Goal: Task Accomplishment & Management: Use online tool/utility

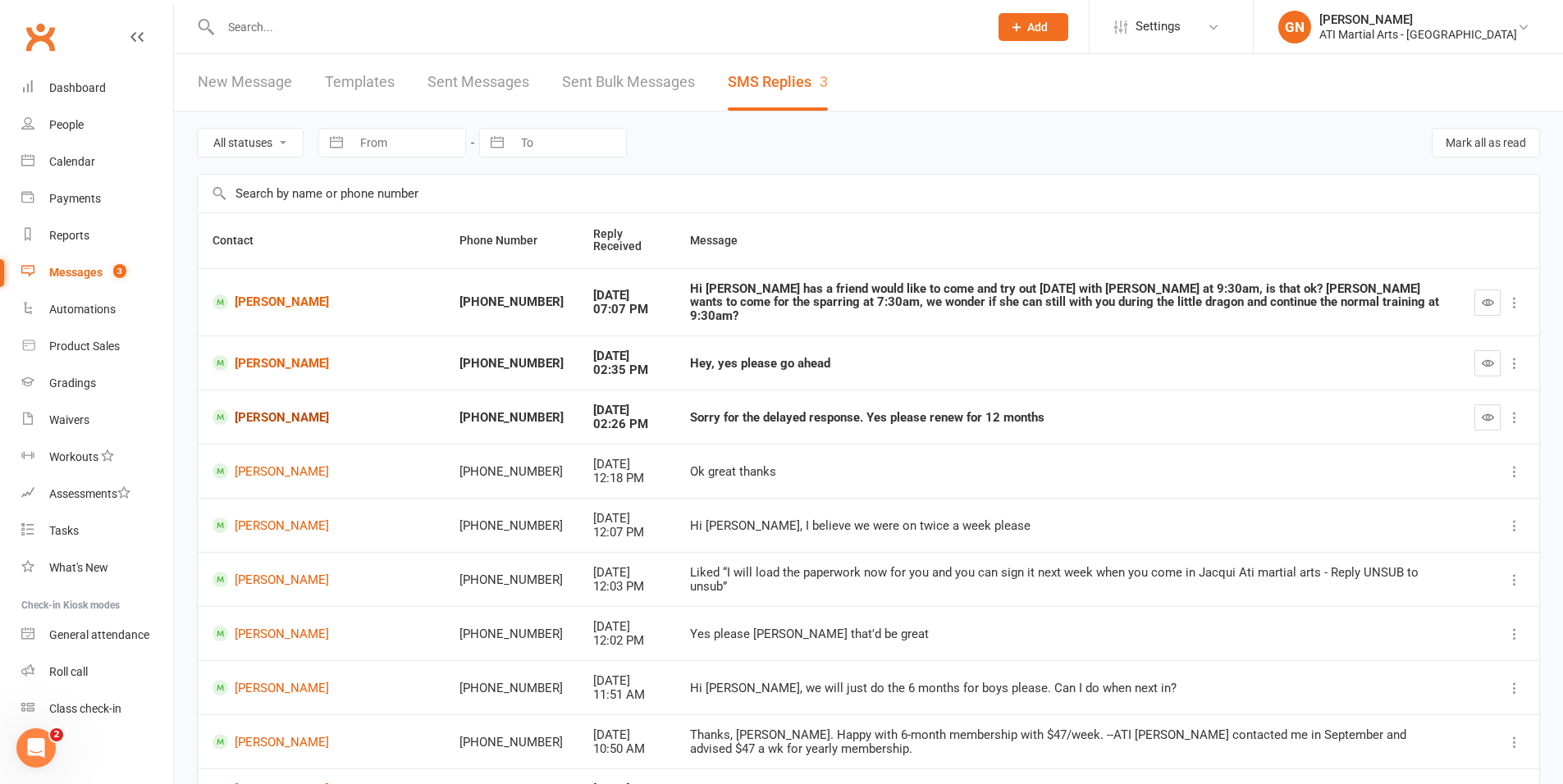
click at [271, 409] on link "Aneni Beckett" at bounding box center [322, 417] width 218 height 15
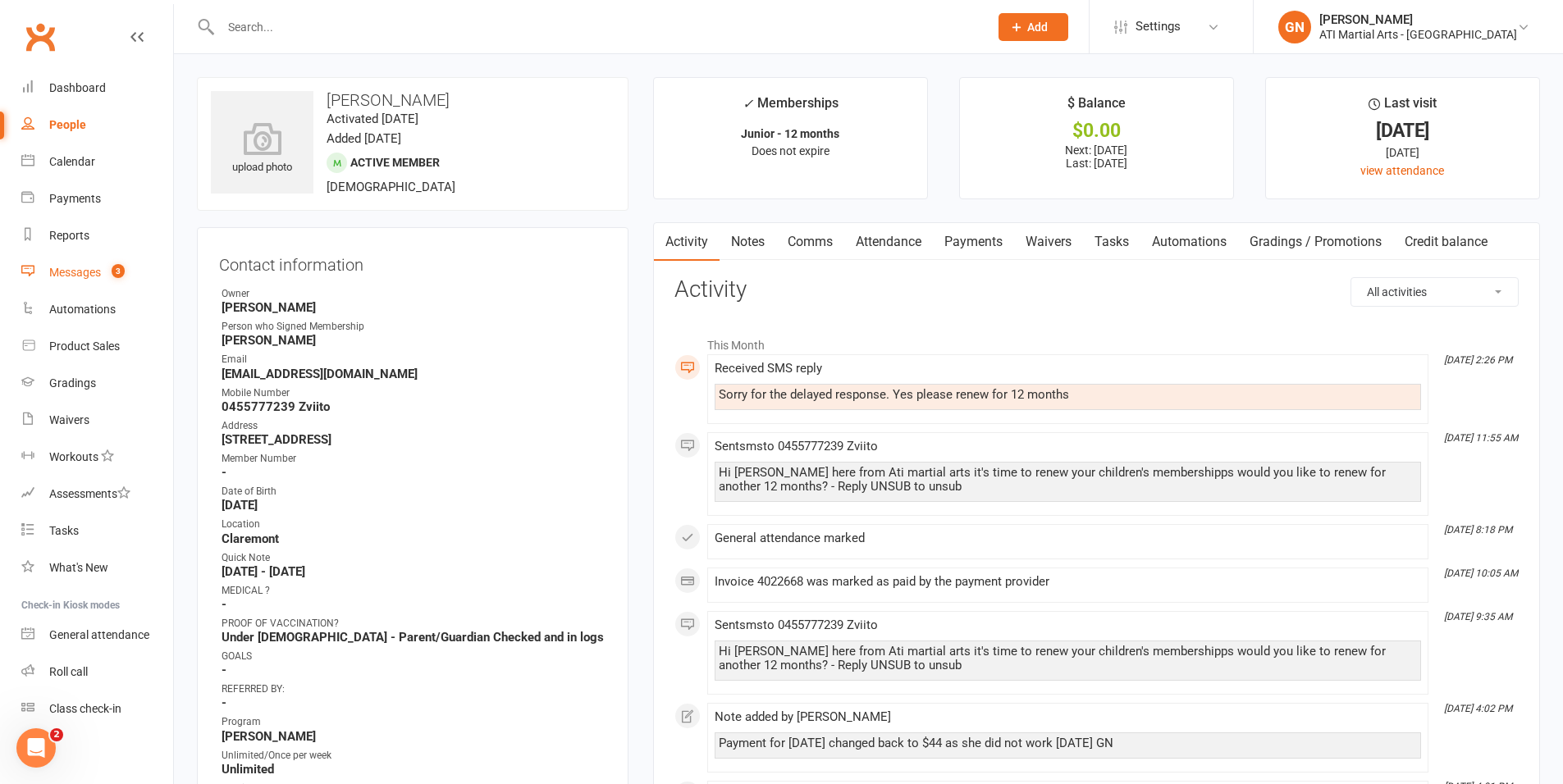
click at [65, 274] on div "Messages" at bounding box center [74, 273] width 51 height 14
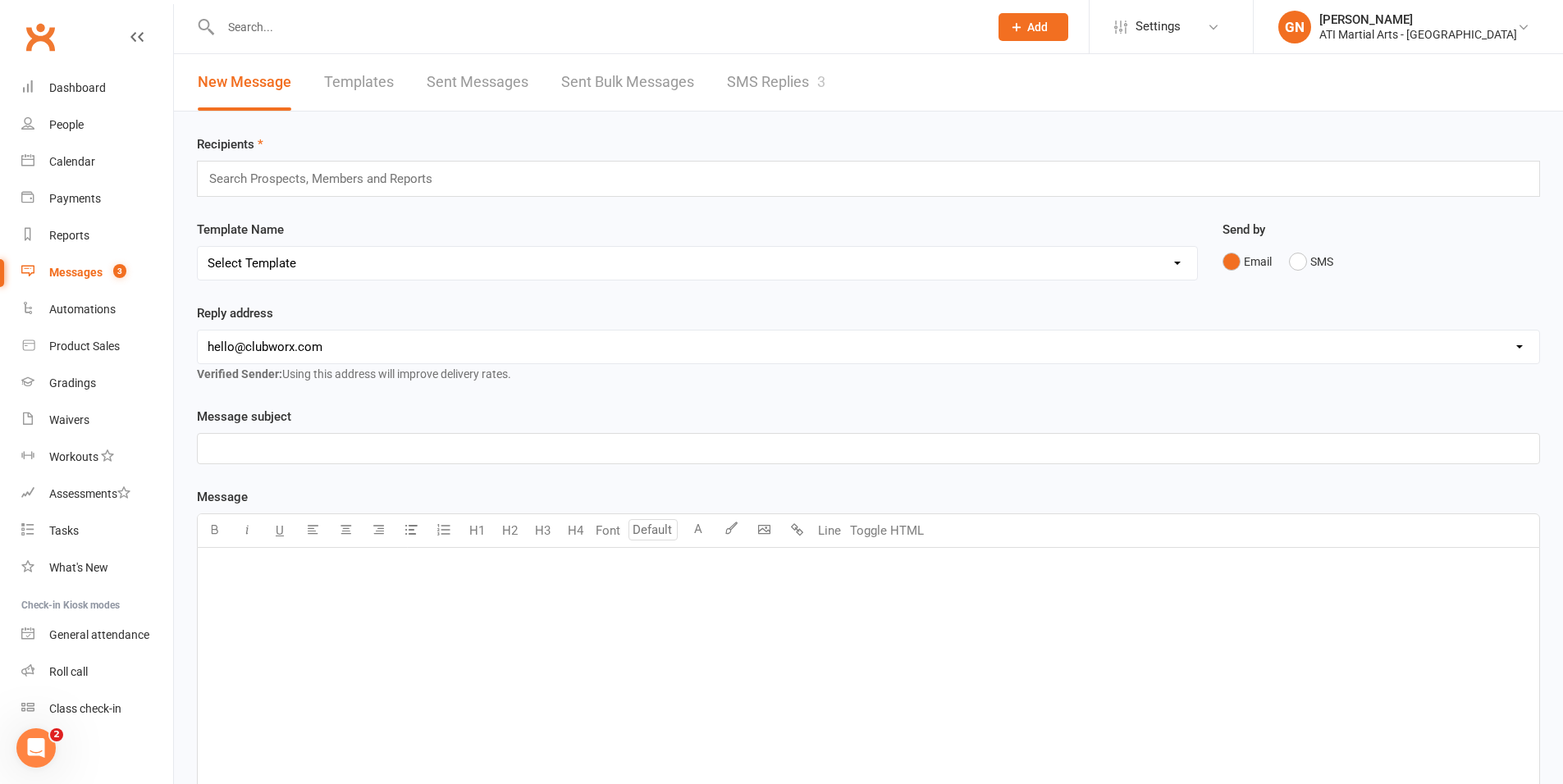
click at [751, 83] on link "SMS Replies 3" at bounding box center [776, 82] width 99 height 57
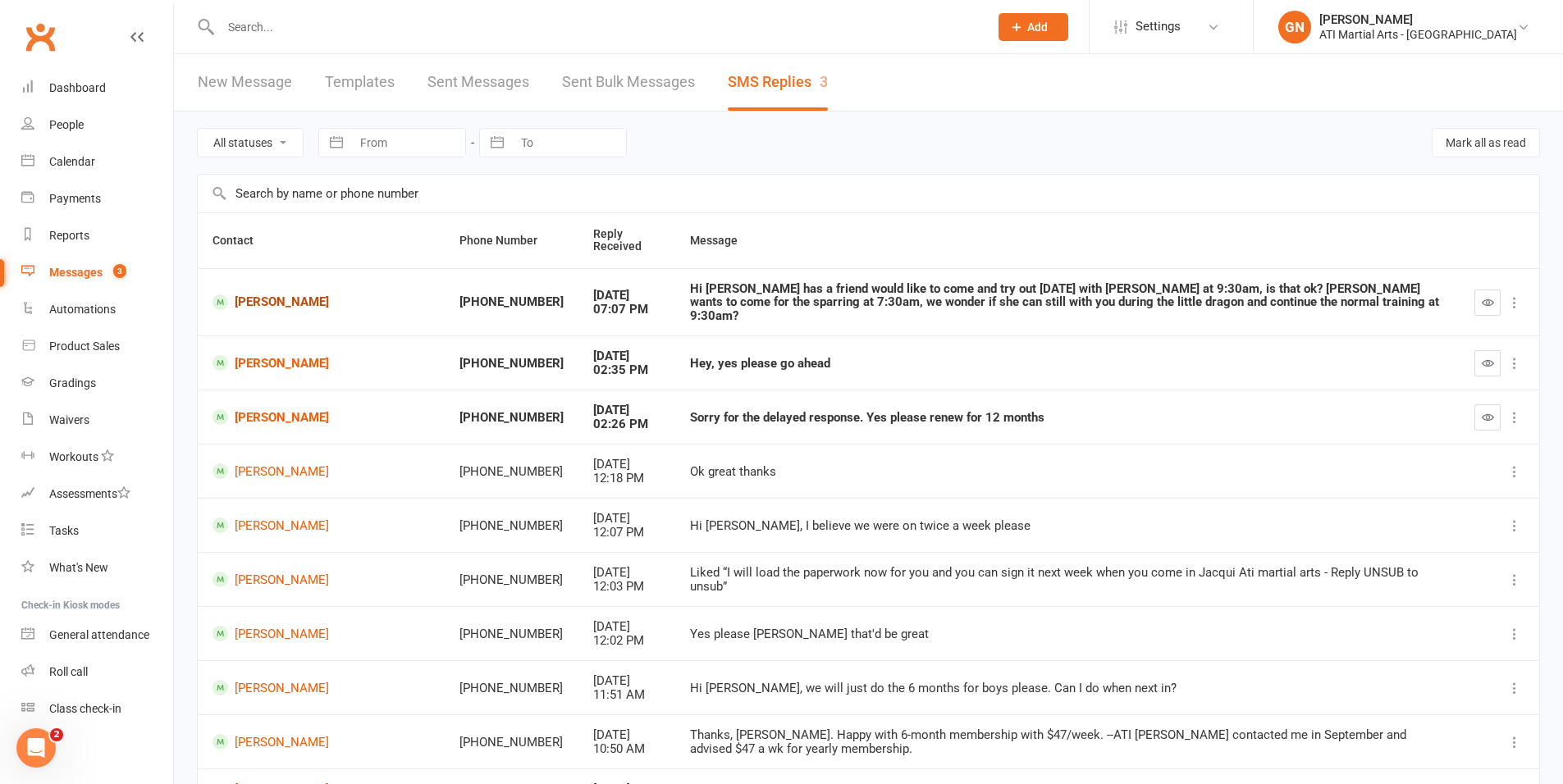
click at [245, 295] on link "Zoe Liu" at bounding box center [322, 302] width 218 height 15
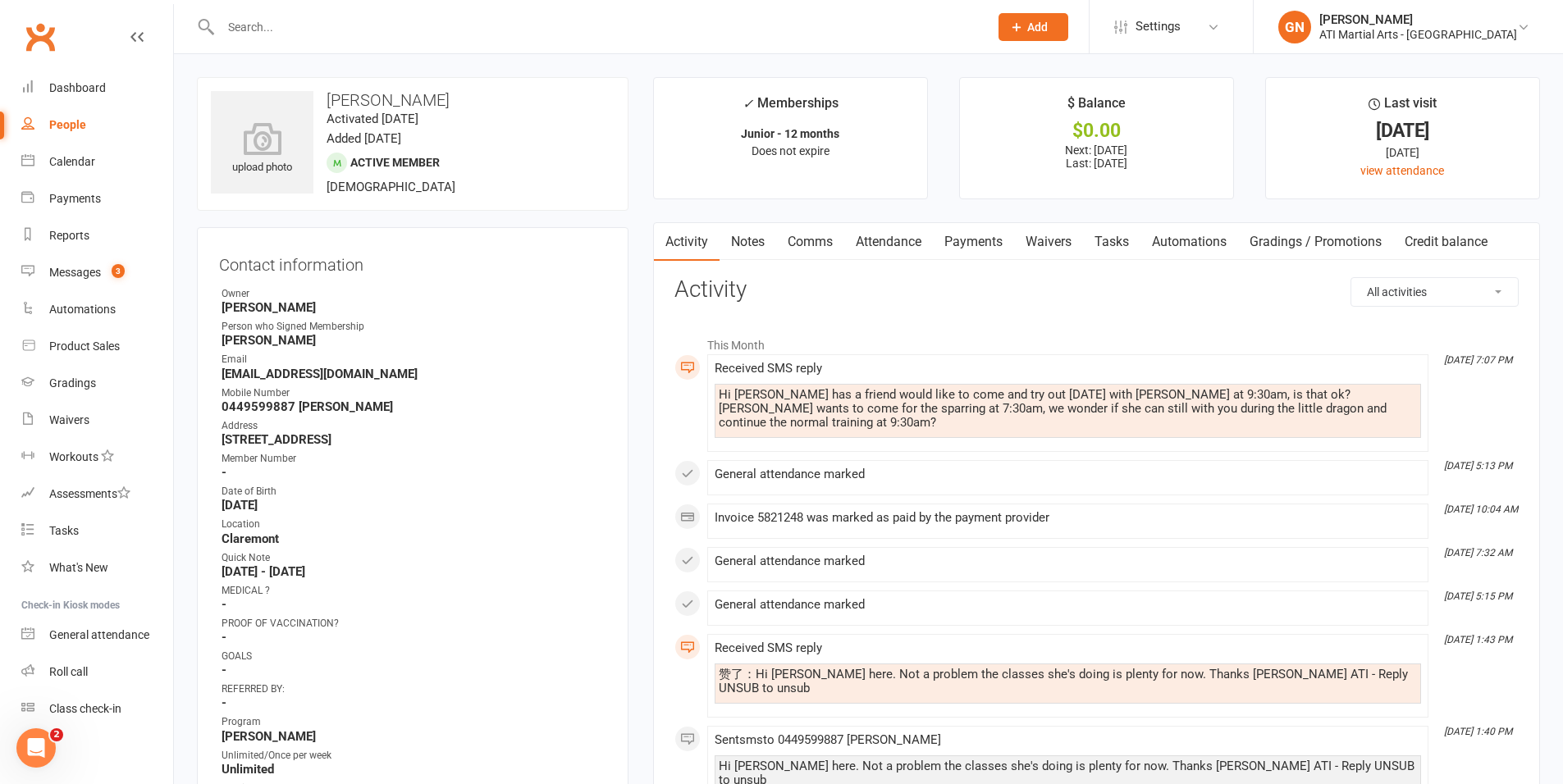
click at [808, 242] on link "Comms" at bounding box center [810, 241] width 68 height 38
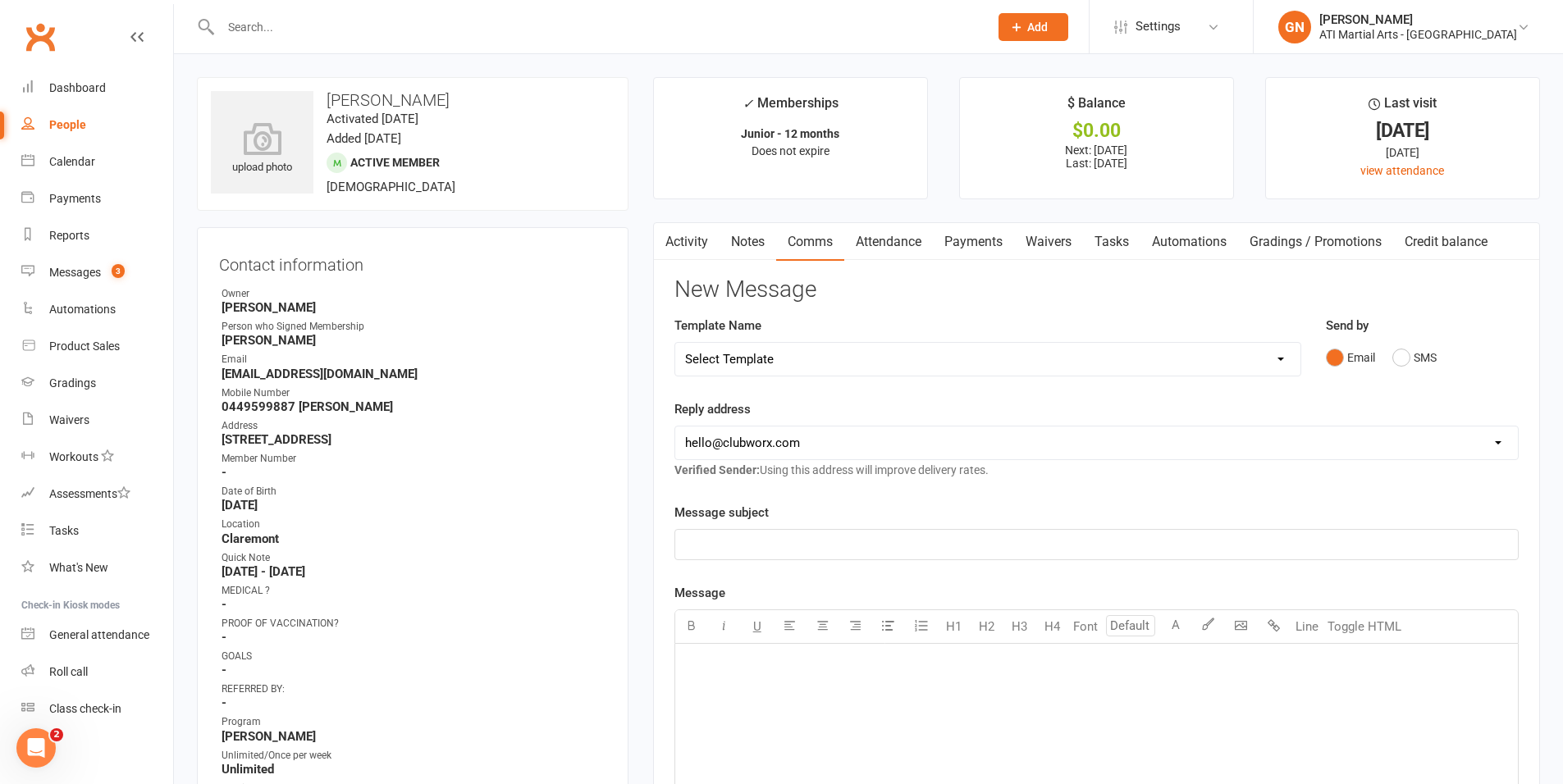
click at [736, 670] on p "﻿" at bounding box center [1096, 664] width 823 height 19
click at [695, 666] on span "allgood, we will see hersoon" at bounding box center [790, 664] width 209 height 14
click at [814, 669] on span "all good, we will see hersoon" at bounding box center [765, 664] width 160 height 14
click at [867, 677] on div "all good, we will see her soon" at bounding box center [1096, 767] width 842 height 246
click at [690, 668] on span "all good, we will see her soon .ATI Claremont" at bounding box center [809, 664] width 248 height 14
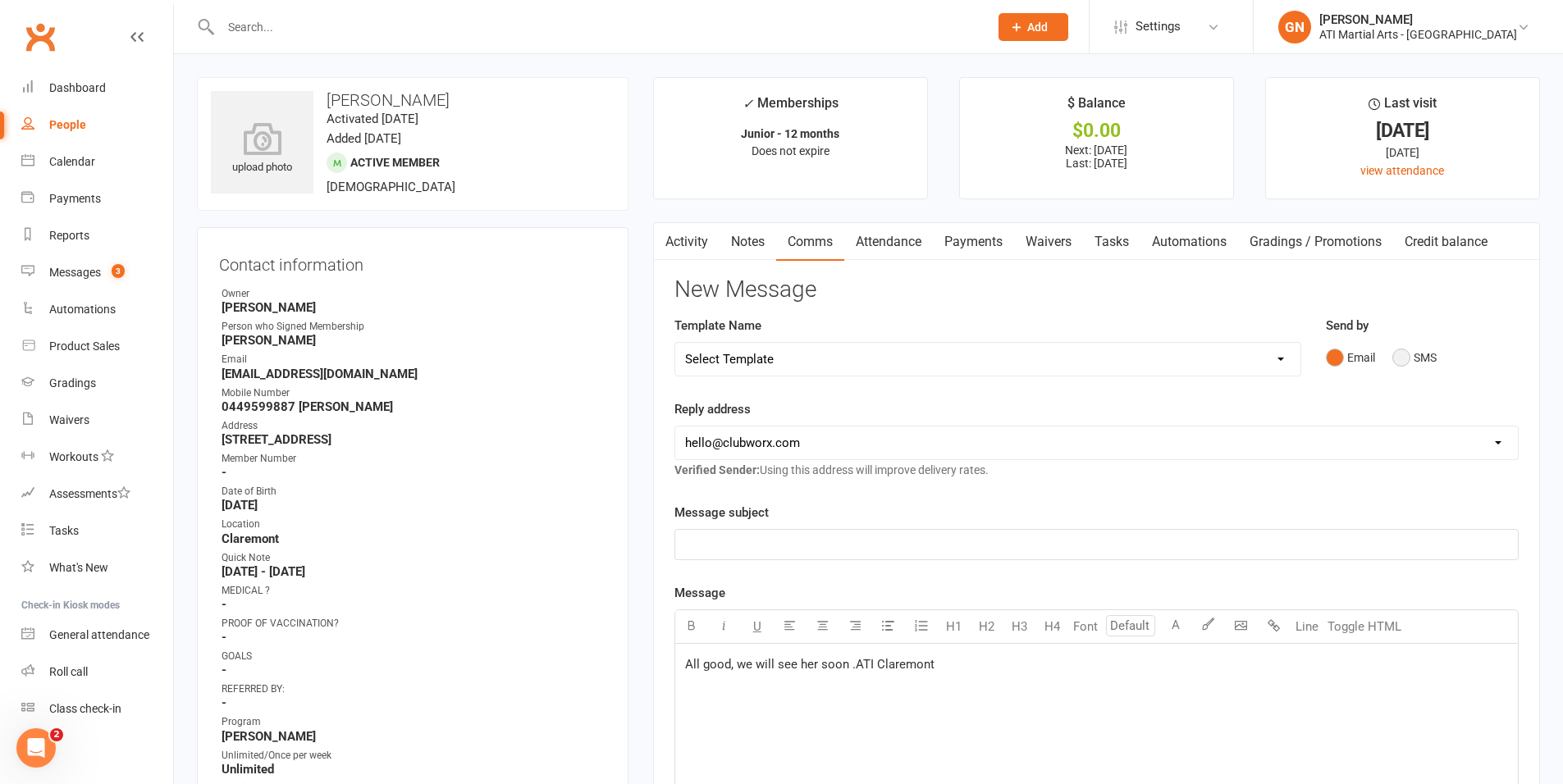
click at [1398, 362] on button "SMS" at bounding box center [1414, 357] width 44 height 31
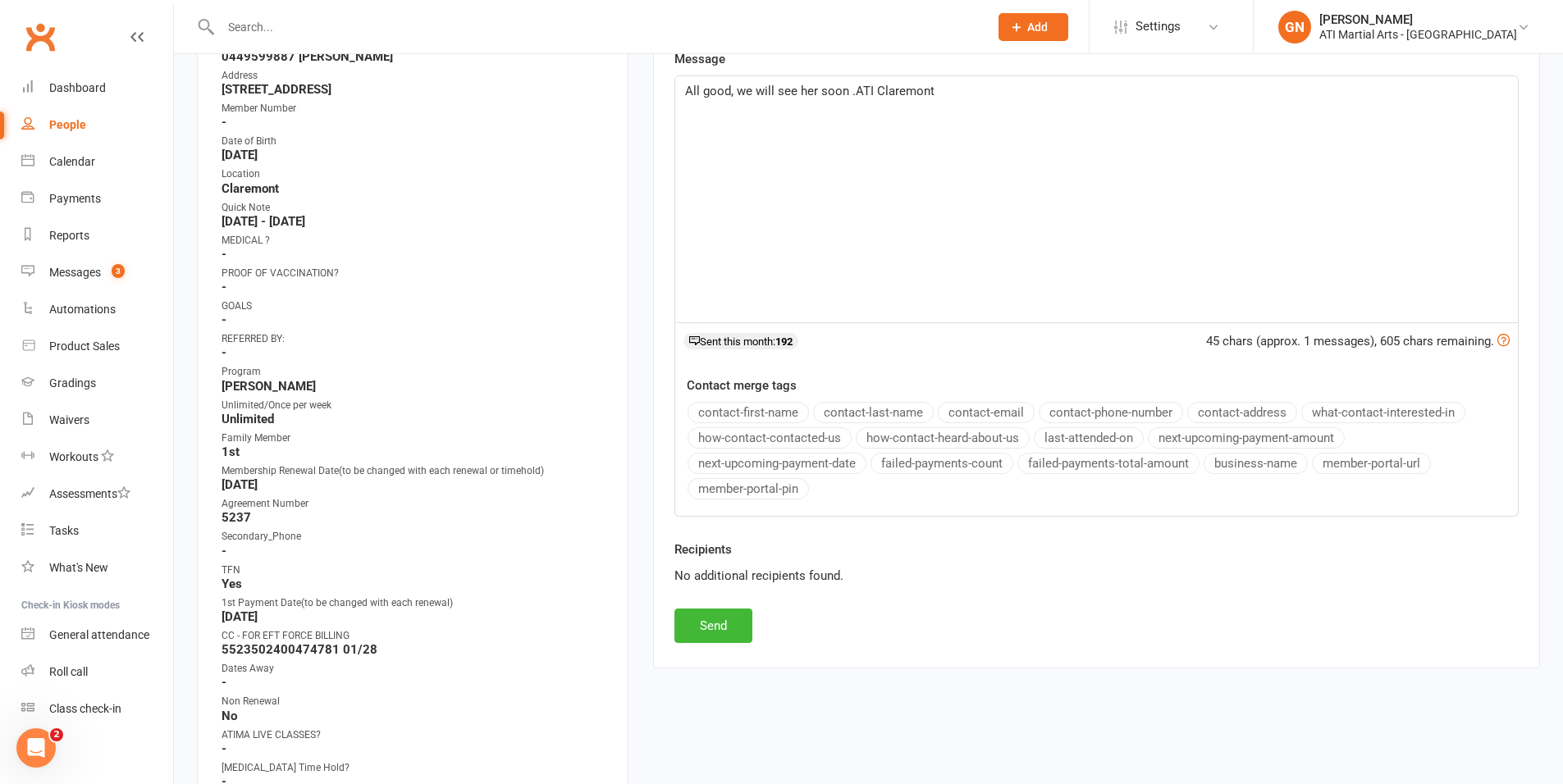
scroll to position [356, 0]
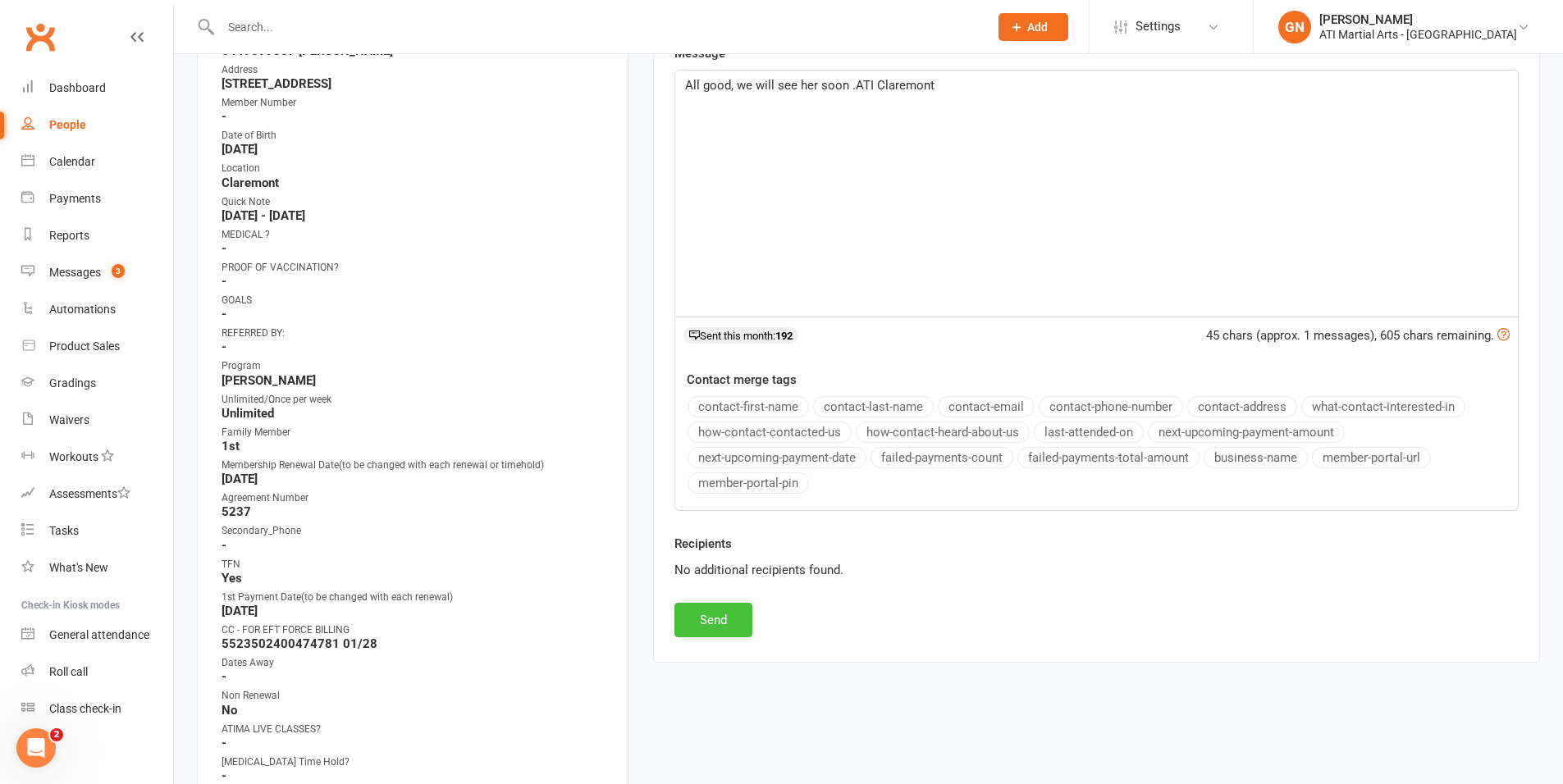
click at [724, 612] on button "Send" at bounding box center [713, 619] width 78 height 35
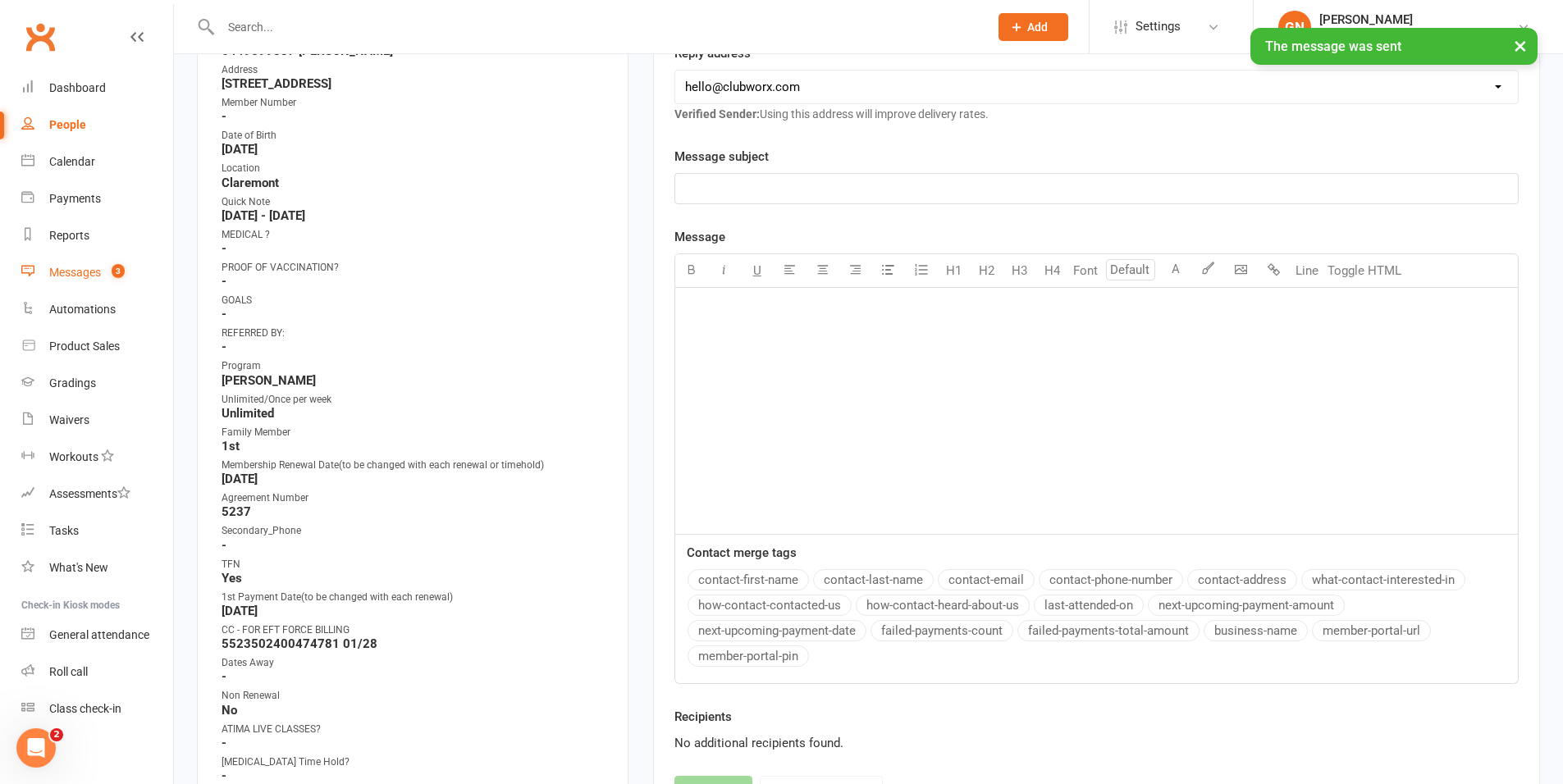
click at [80, 268] on div "Messages" at bounding box center [74, 273] width 51 height 14
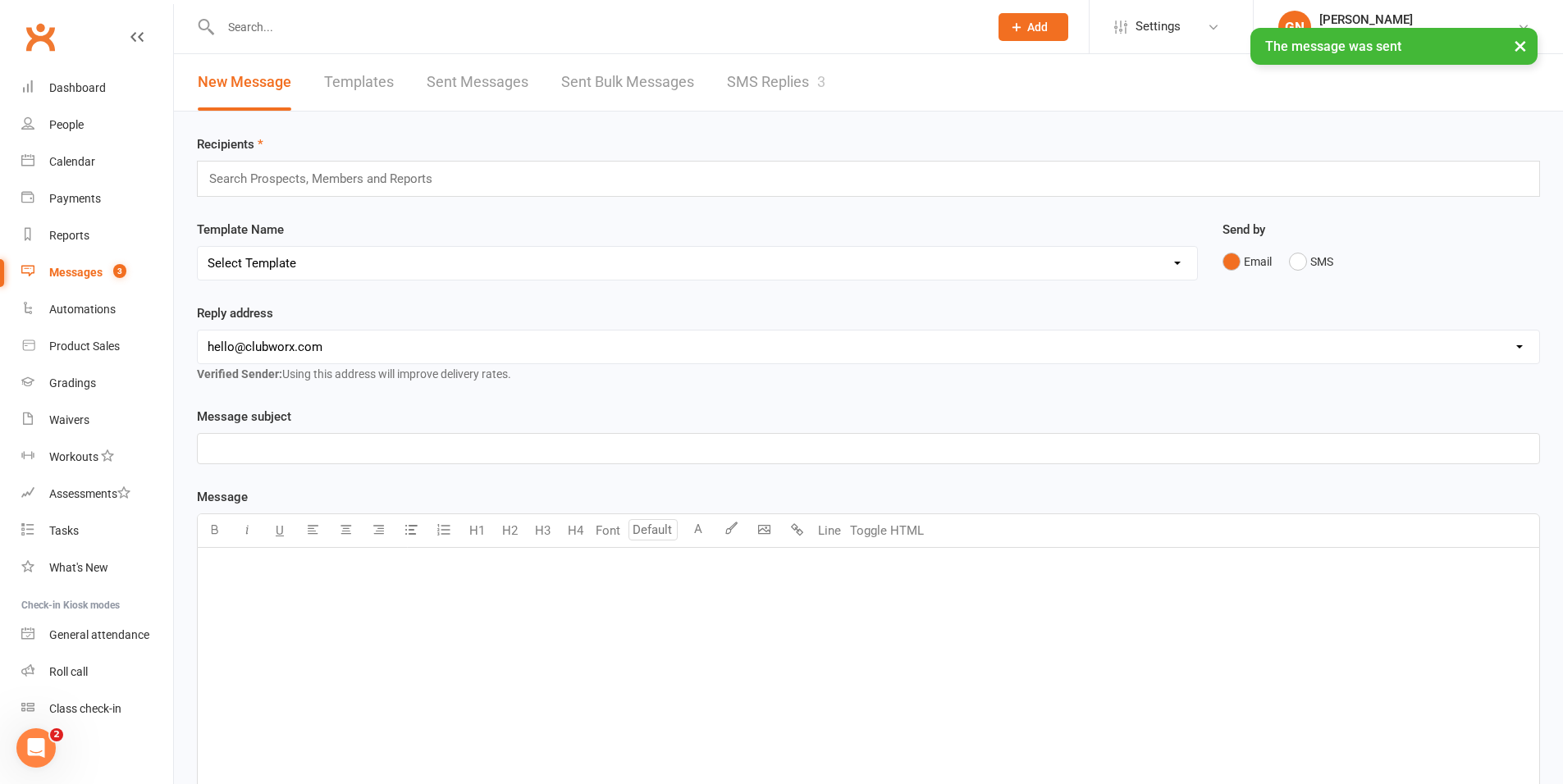
click at [749, 84] on link "SMS Replies 3" at bounding box center [776, 82] width 99 height 57
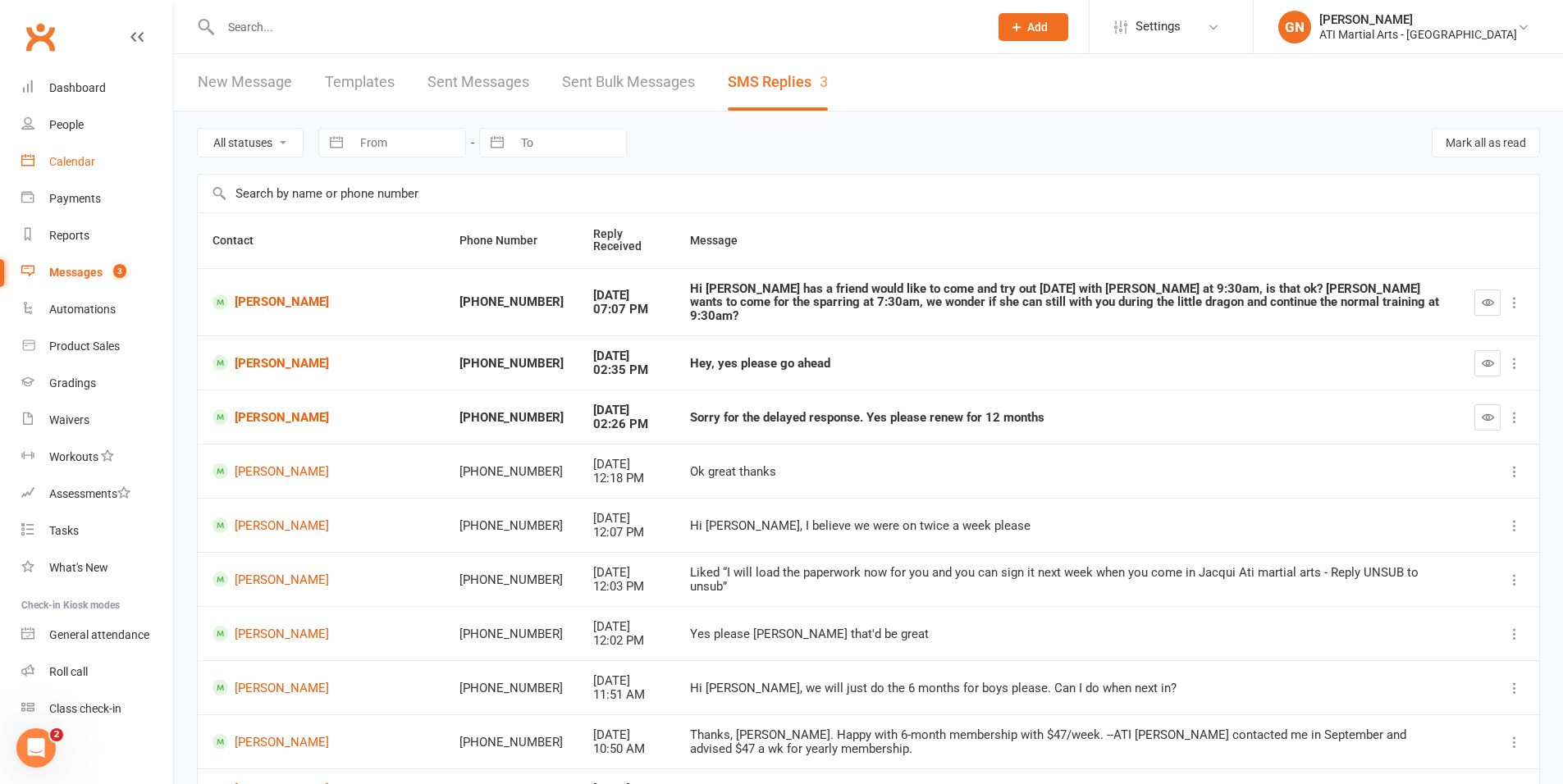
click at [80, 162] on div "Calendar" at bounding box center [72, 162] width 46 height 14
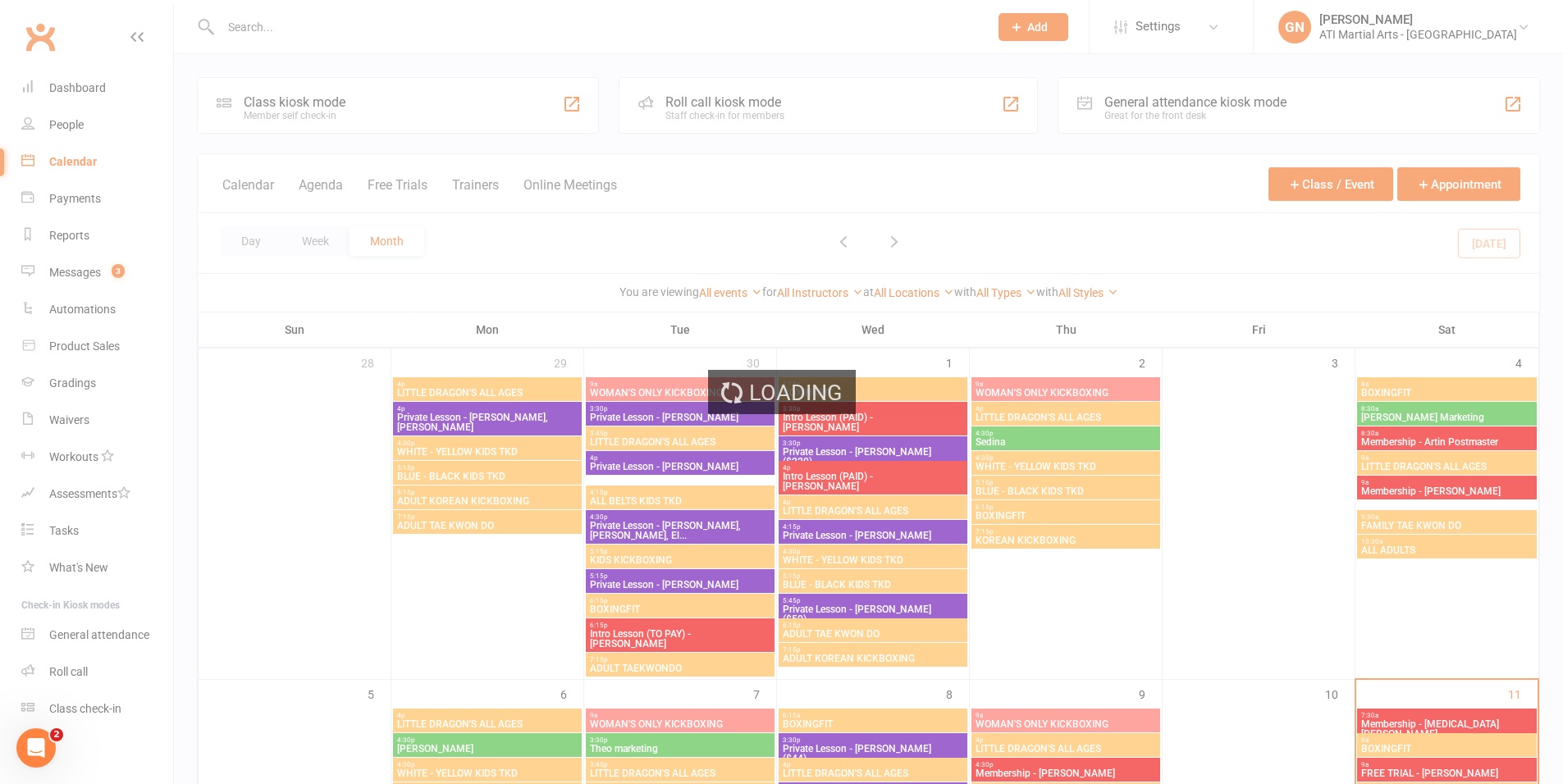
click at [1155, 103] on div "Loading" at bounding box center [782, 392] width 1563 height 784
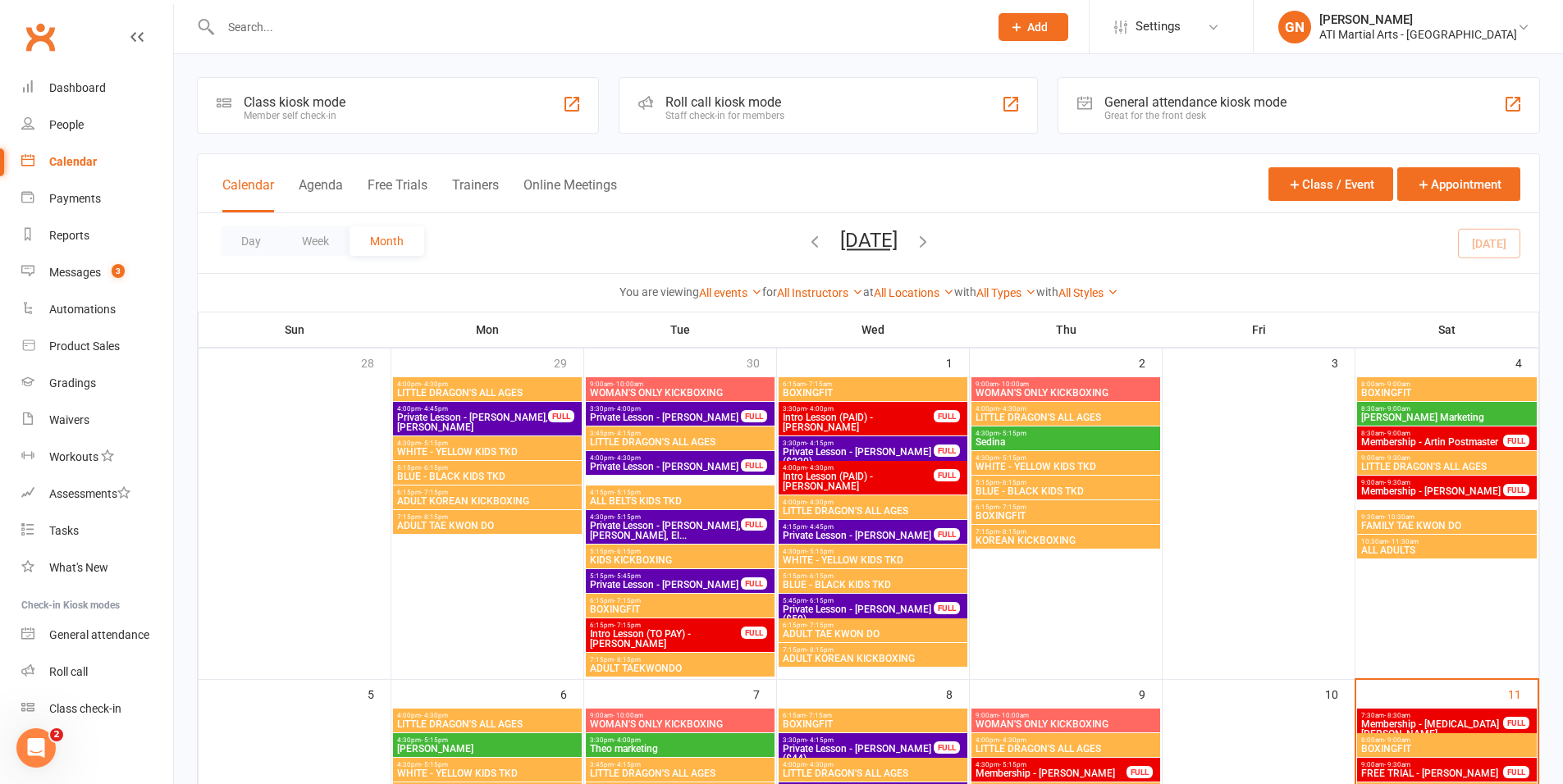
click at [1155, 103] on div "General attendance kiosk mode" at bounding box center [1195, 102] width 182 height 15
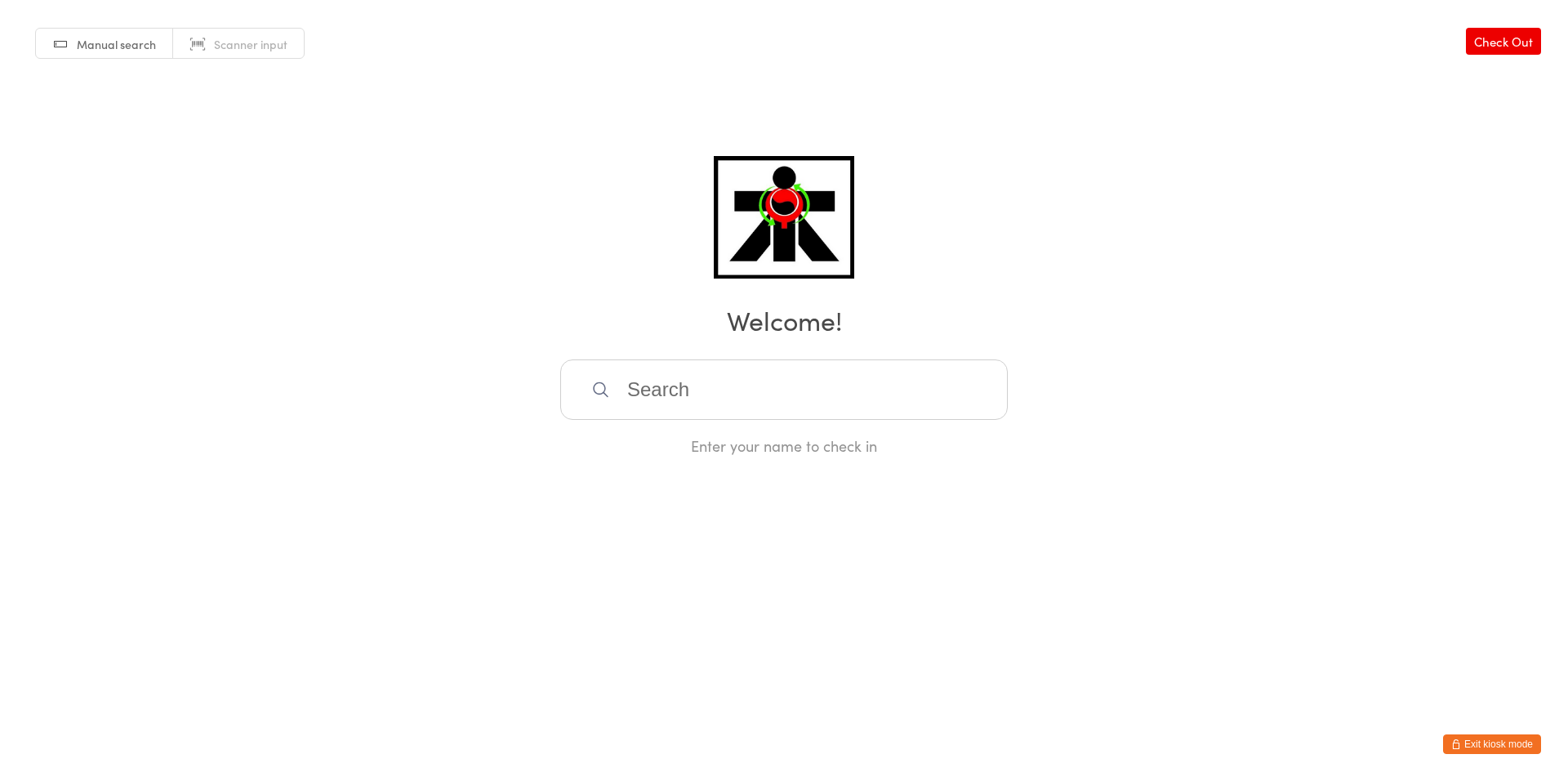
click at [738, 356] on div "Manual search Scanner input Check Out Welcome! Enter your name to check in" at bounding box center [784, 228] width 1568 height 456
click at [597, 412] on input "search" at bounding box center [784, 390] width 448 height 61
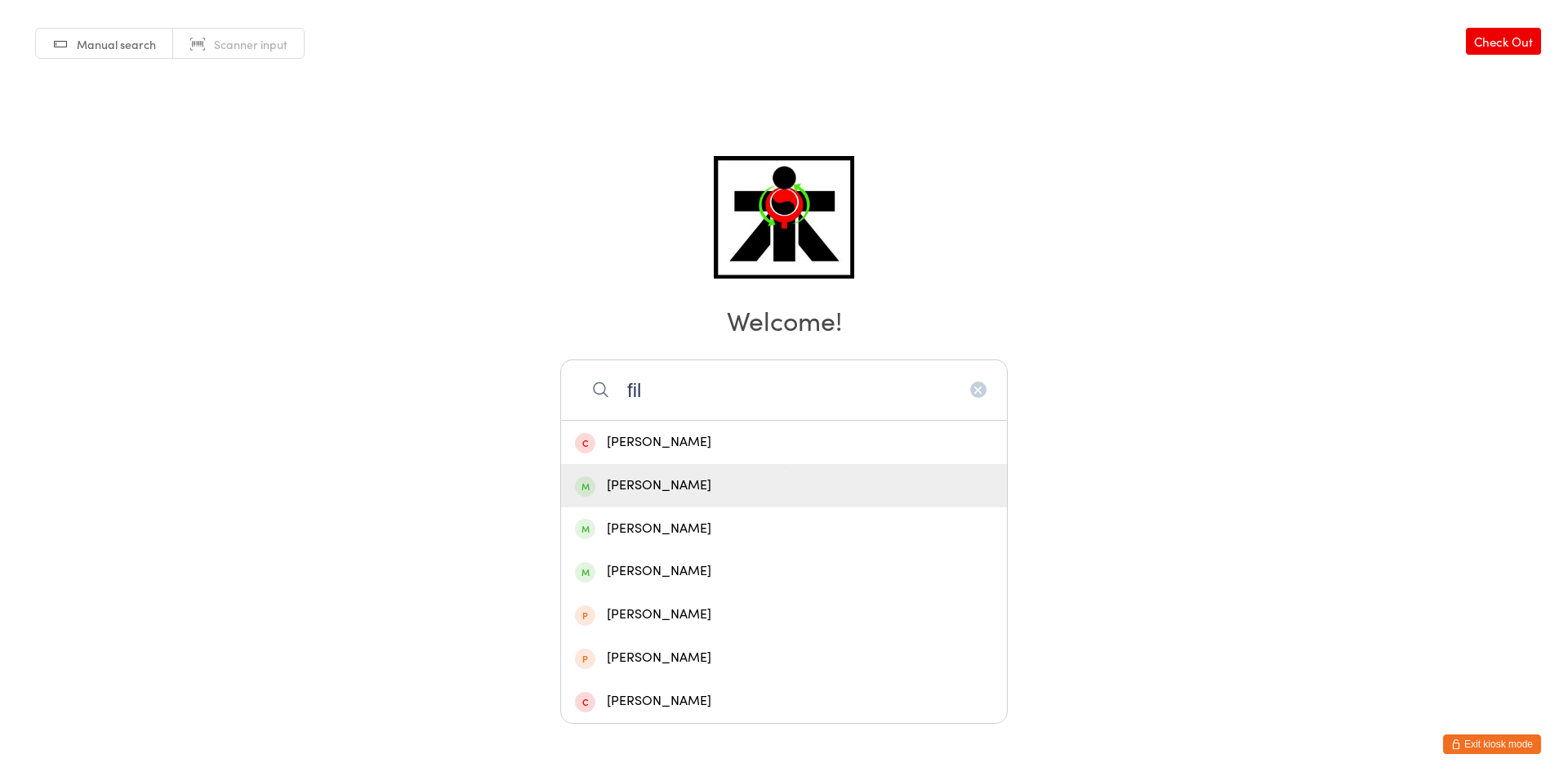
type input "fil"
click at [642, 503] on div "[PERSON_NAME]" at bounding box center [784, 486] width 446 height 44
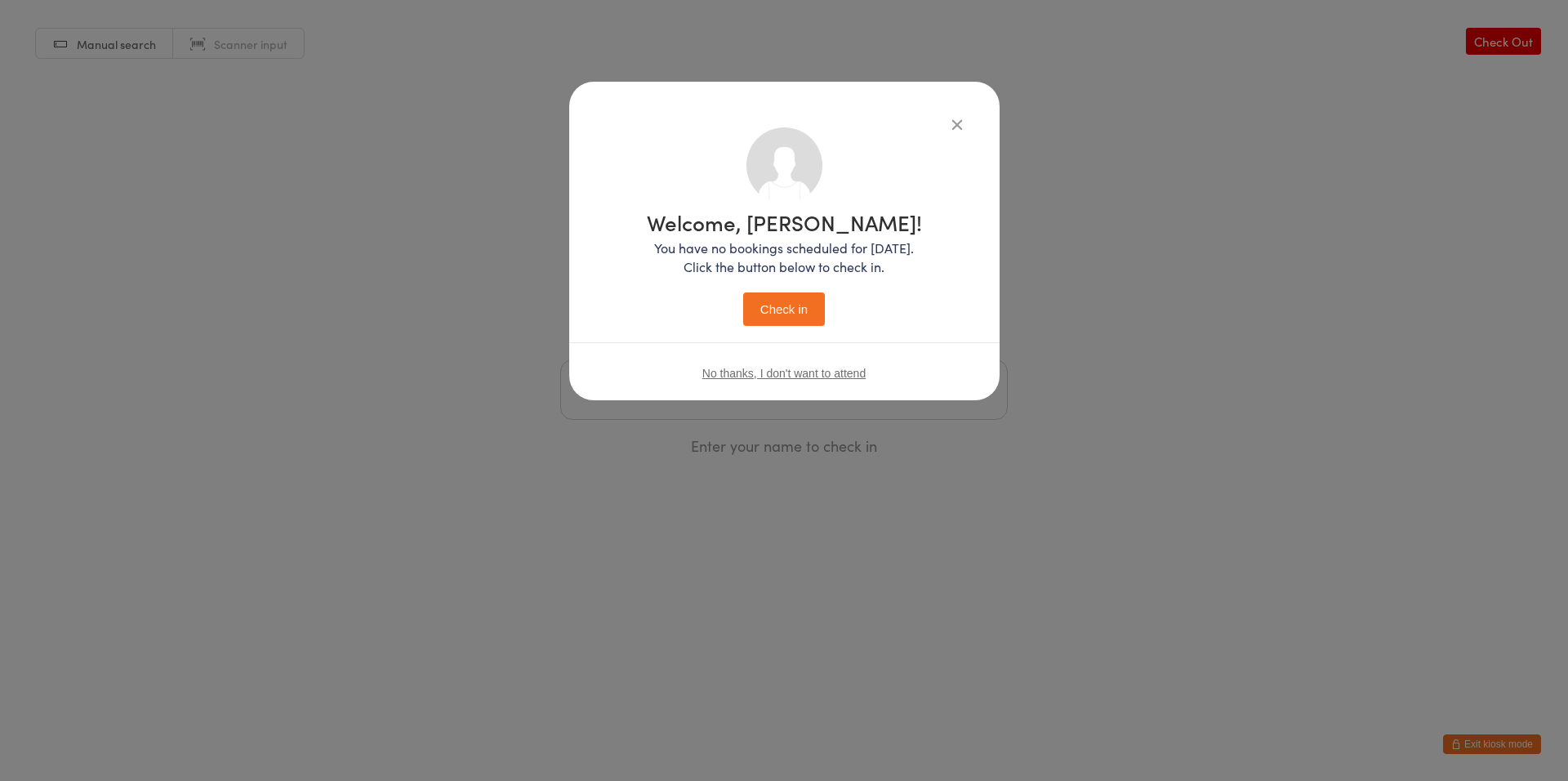
click at [780, 301] on button "Check in" at bounding box center [784, 309] width 82 height 34
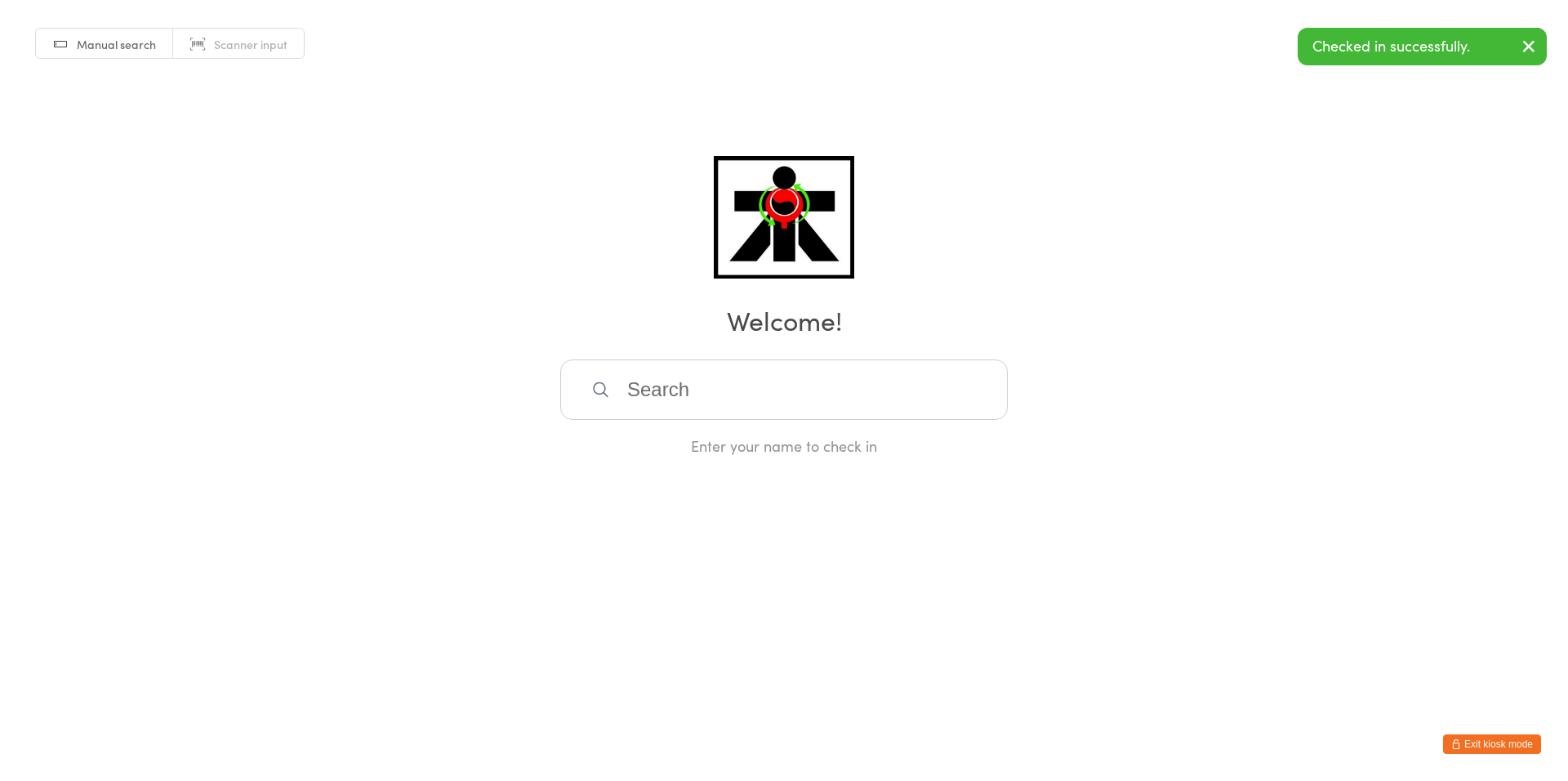
click at [746, 368] on input "search" at bounding box center [784, 390] width 448 height 61
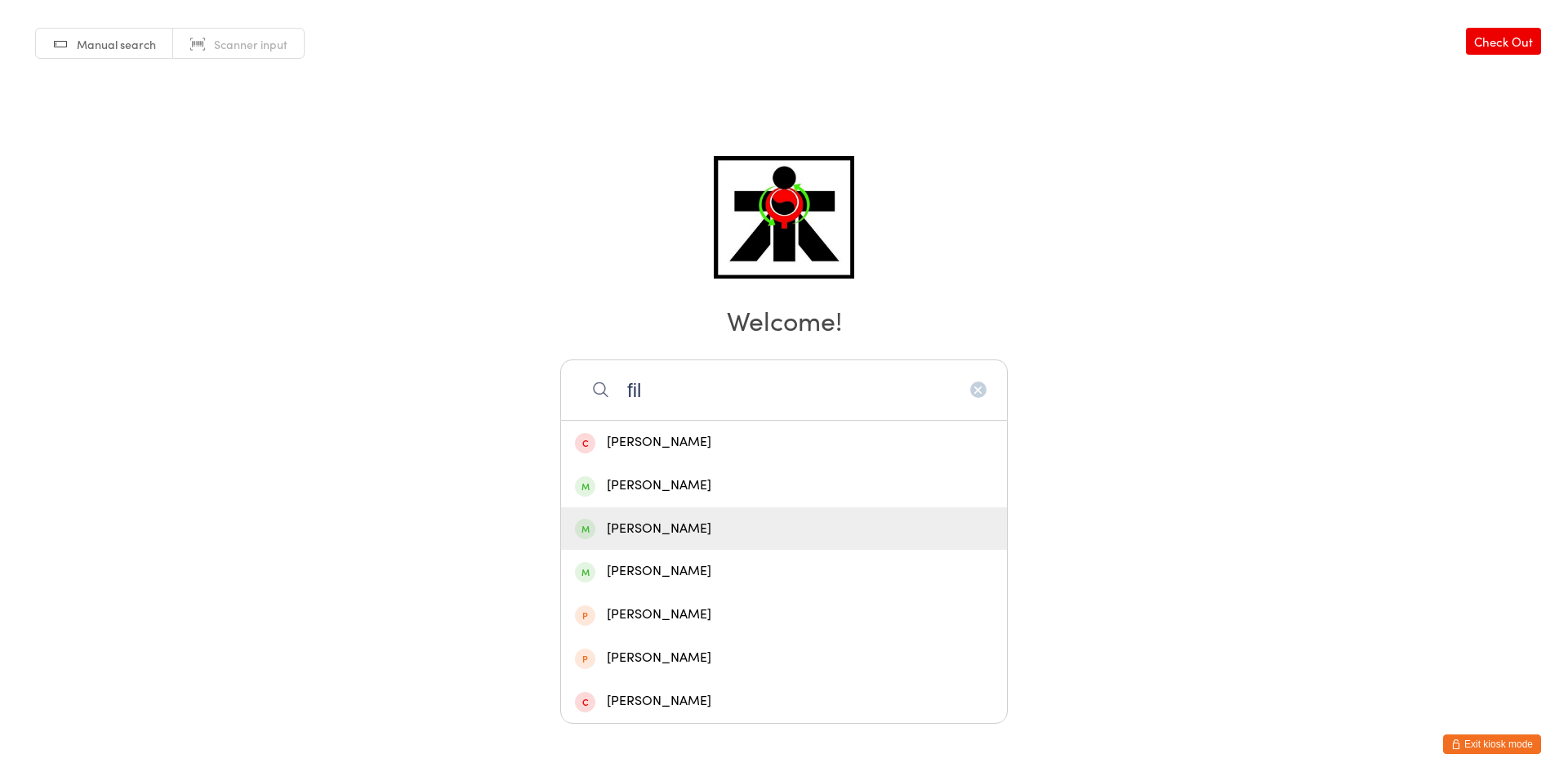
type input "fil"
click at [717, 511] on div "[PERSON_NAME]" at bounding box center [784, 530] width 446 height 44
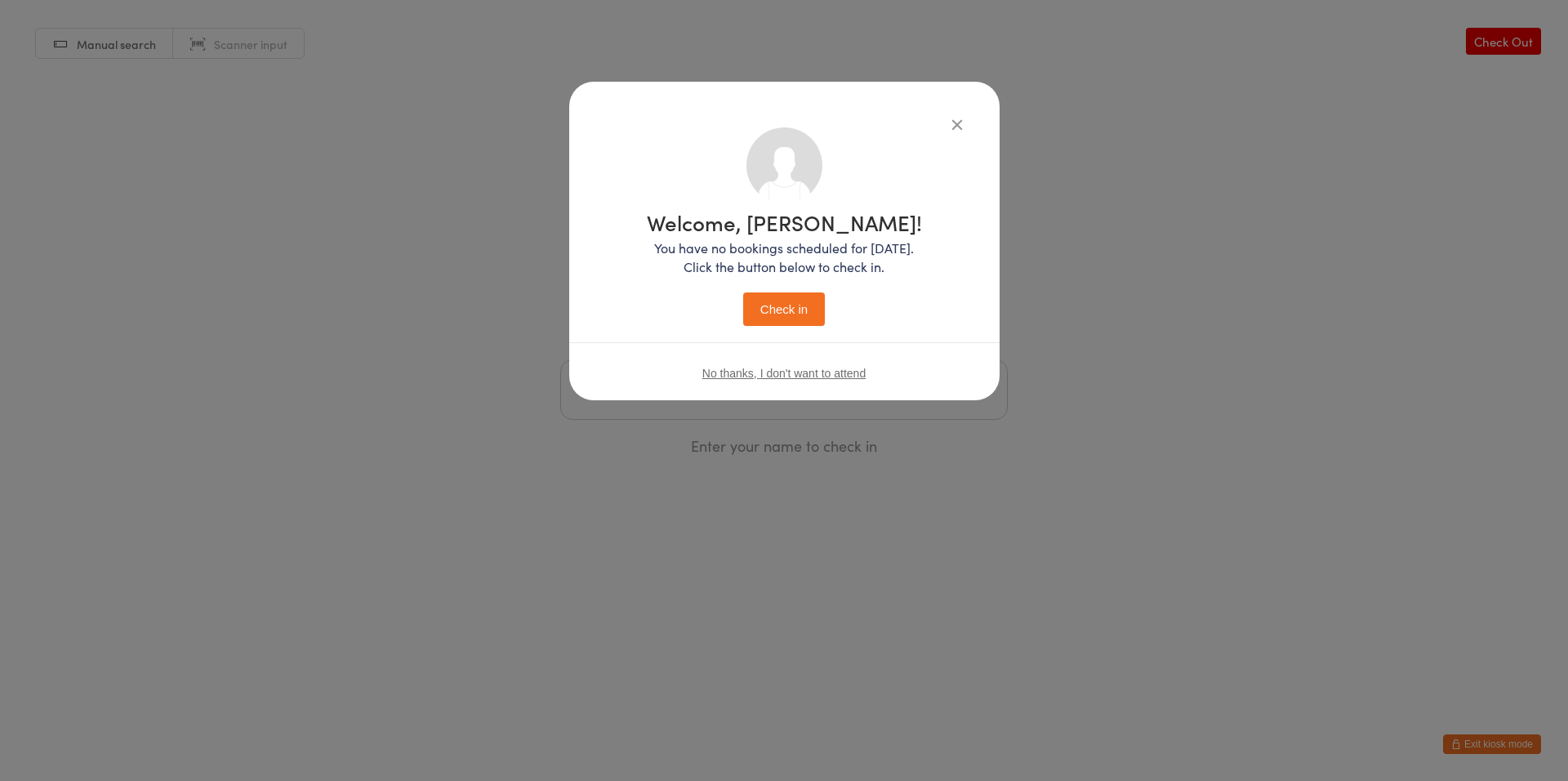
click at [775, 313] on button "Check in" at bounding box center [784, 309] width 82 height 34
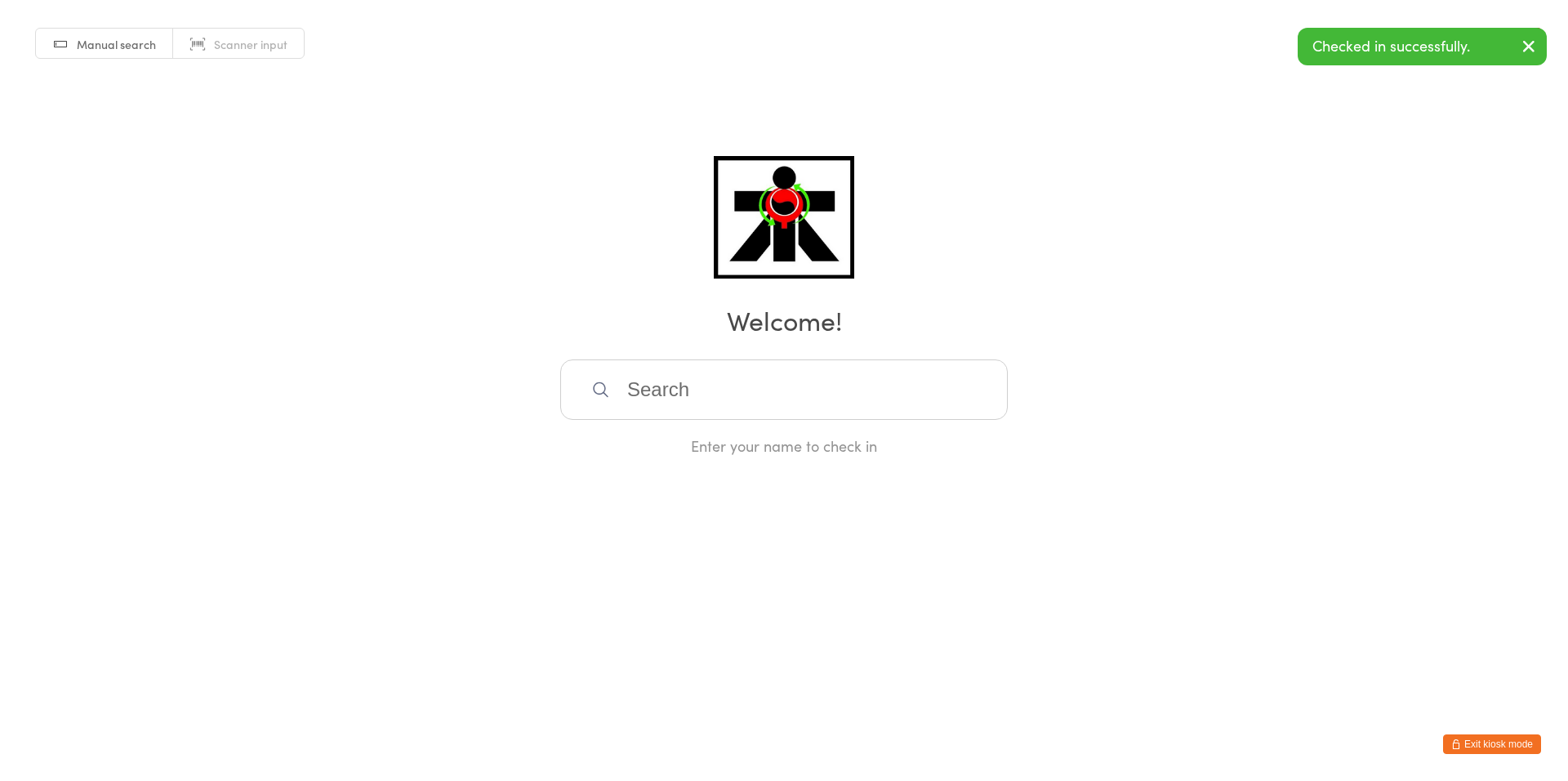
click at [765, 382] on input "search" at bounding box center [784, 390] width 448 height 61
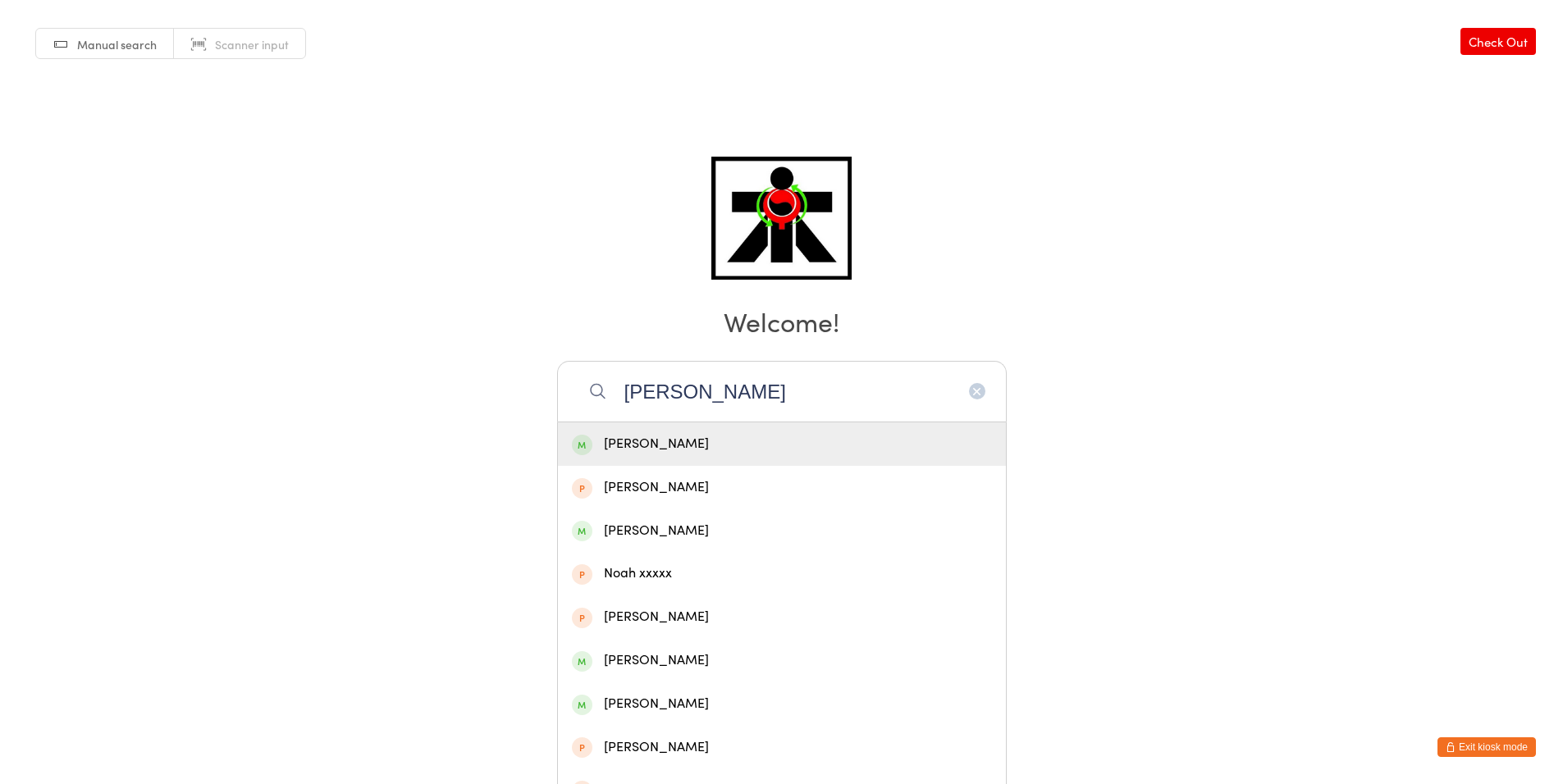
type input "[PERSON_NAME]"
click at [729, 437] on div "[PERSON_NAME]" at bounding box center [782, 444] width 420 height 22
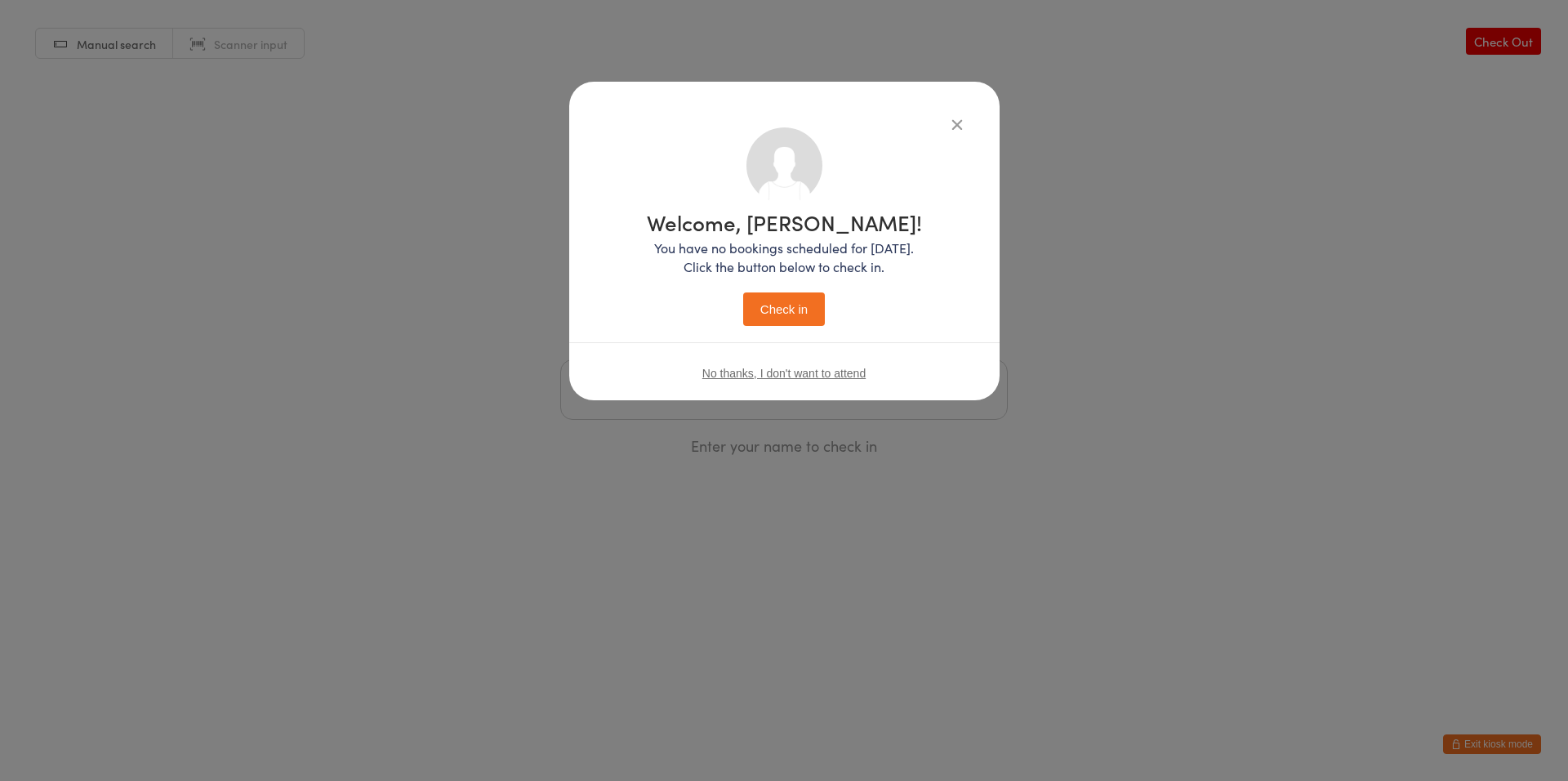
click at [809, 309] on button "Check in" at bounding box center [784, 309] width 82 height 34
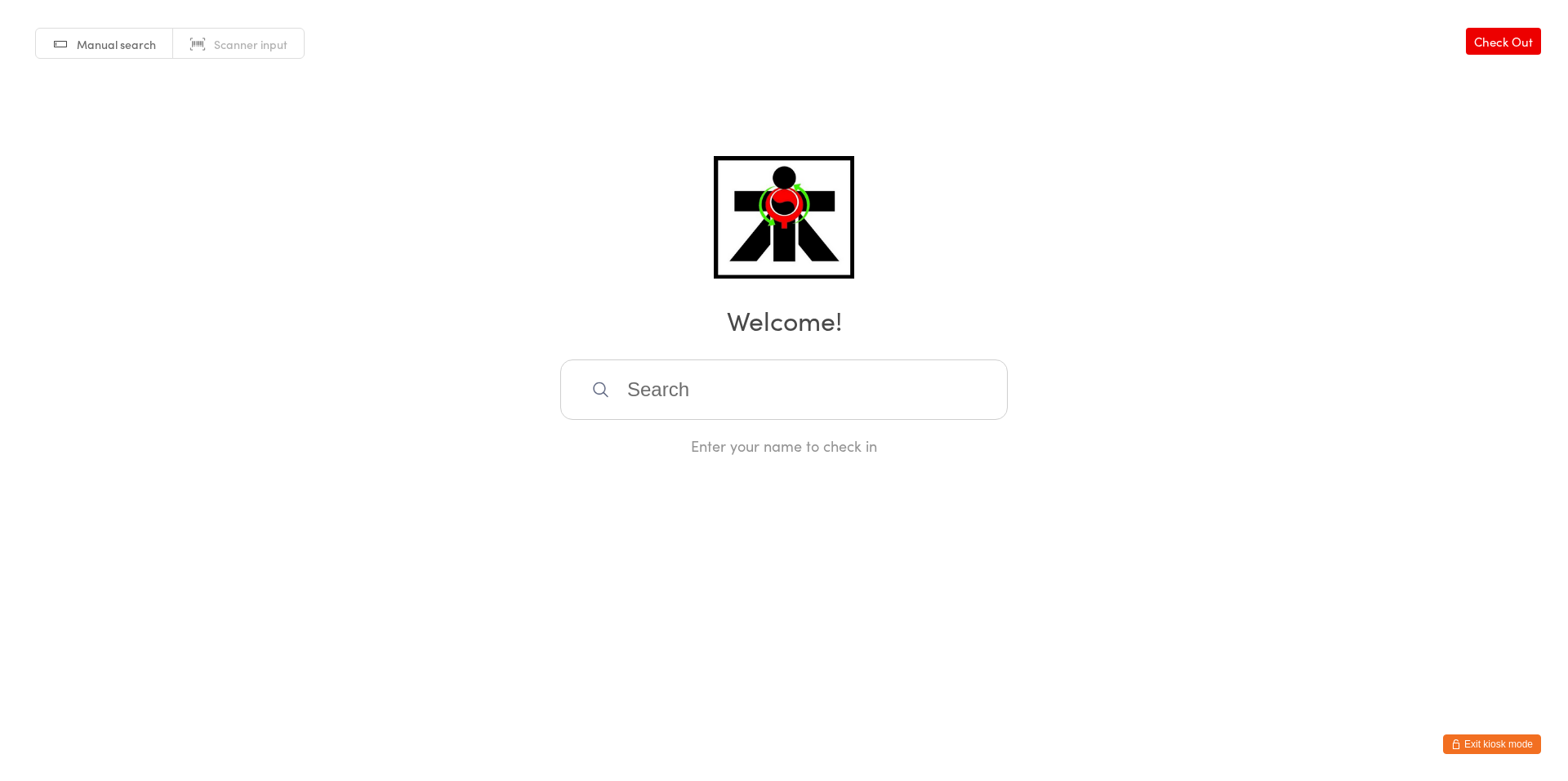
click at [854, 413] on input "search" at bounding box center [784, 390] width 448 height 61
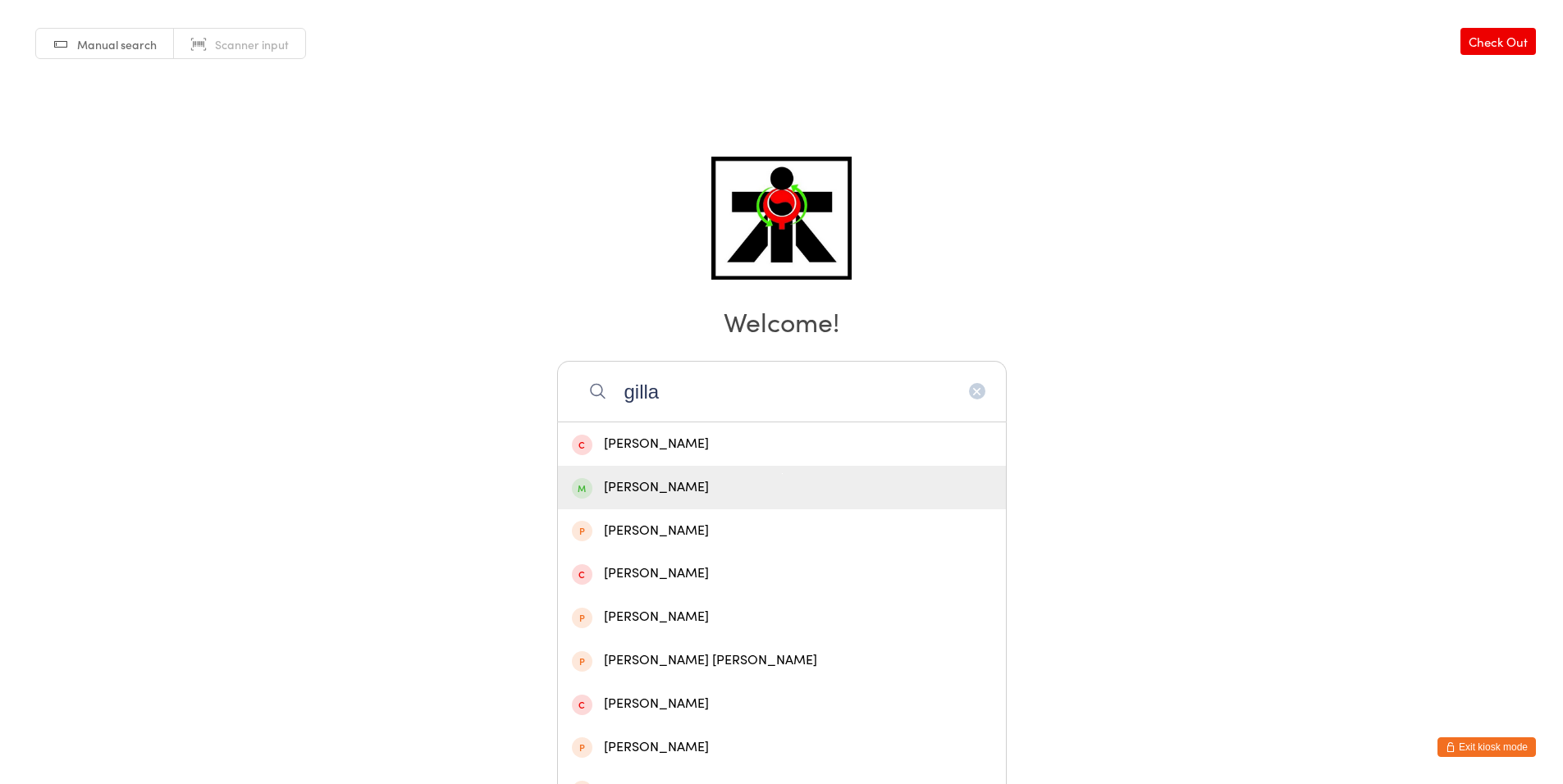
type input "gilla"
click at [797, 502] on div "[PERSON_NAME]" at bounding box center [782, 488] width 448 height 44
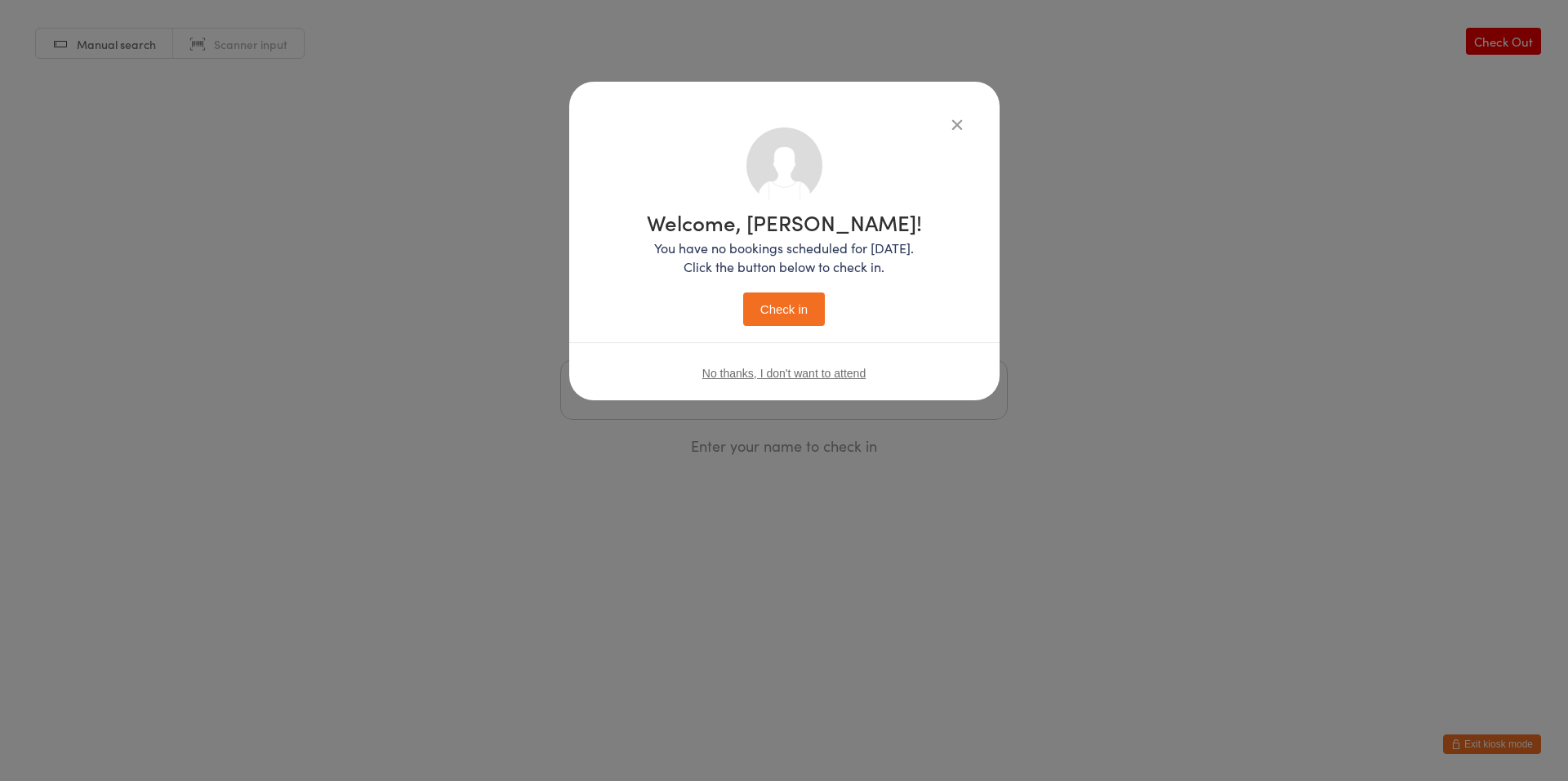
click at [812, 316] on button "Check in" at bounding box center [784, 309] width 82 height 34
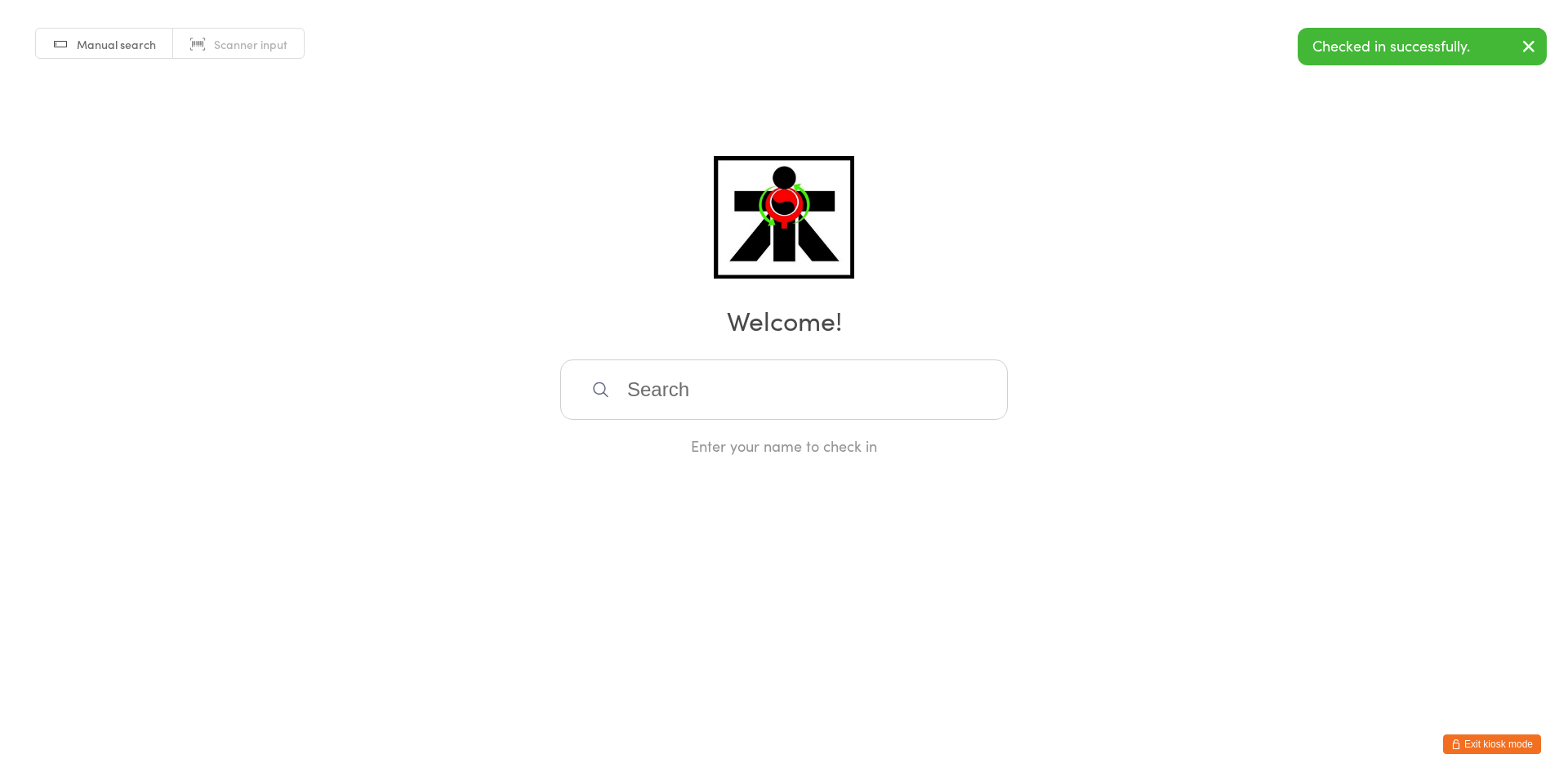
click at [706, 395] on input "search" at bounding box center [784, 390] width 448 height 61
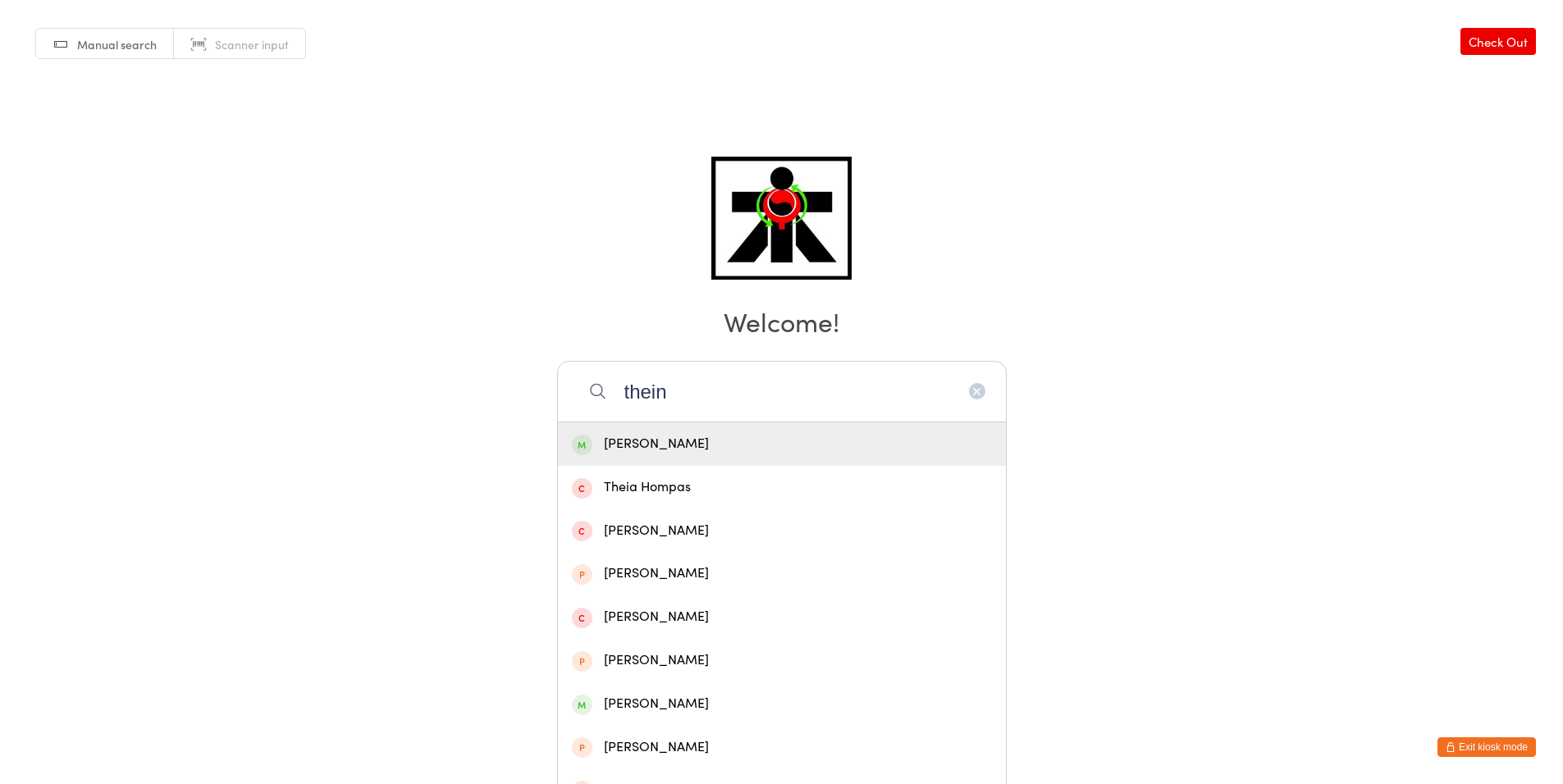
type input "thein"
click at [659, 438] on div "[PERSON_NAME]" at bounding box center [782, 444] width 420 height 22
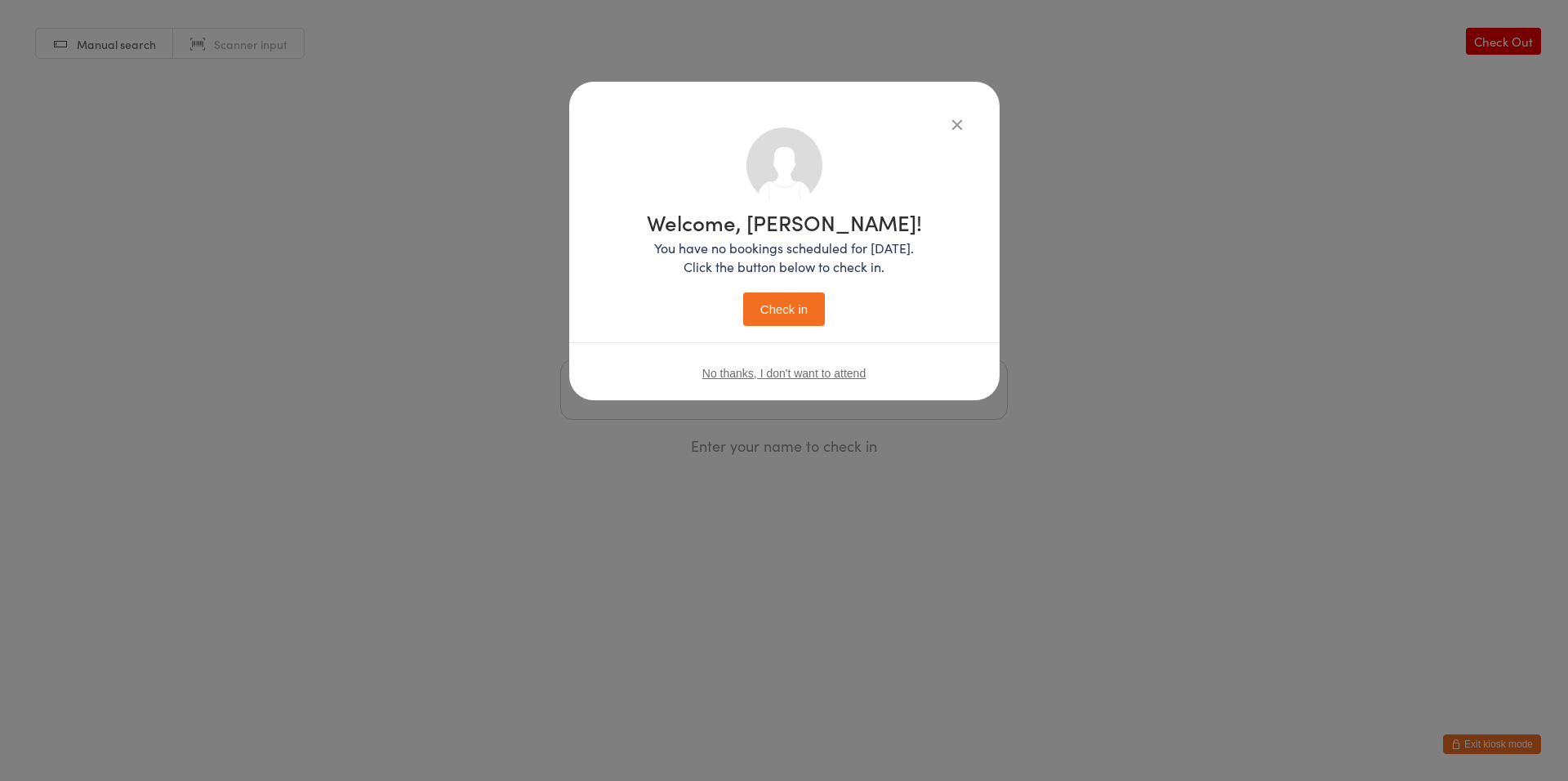
click at [792, 306] on button "Check in" at bounding box center [784, 309] width 82 height 34
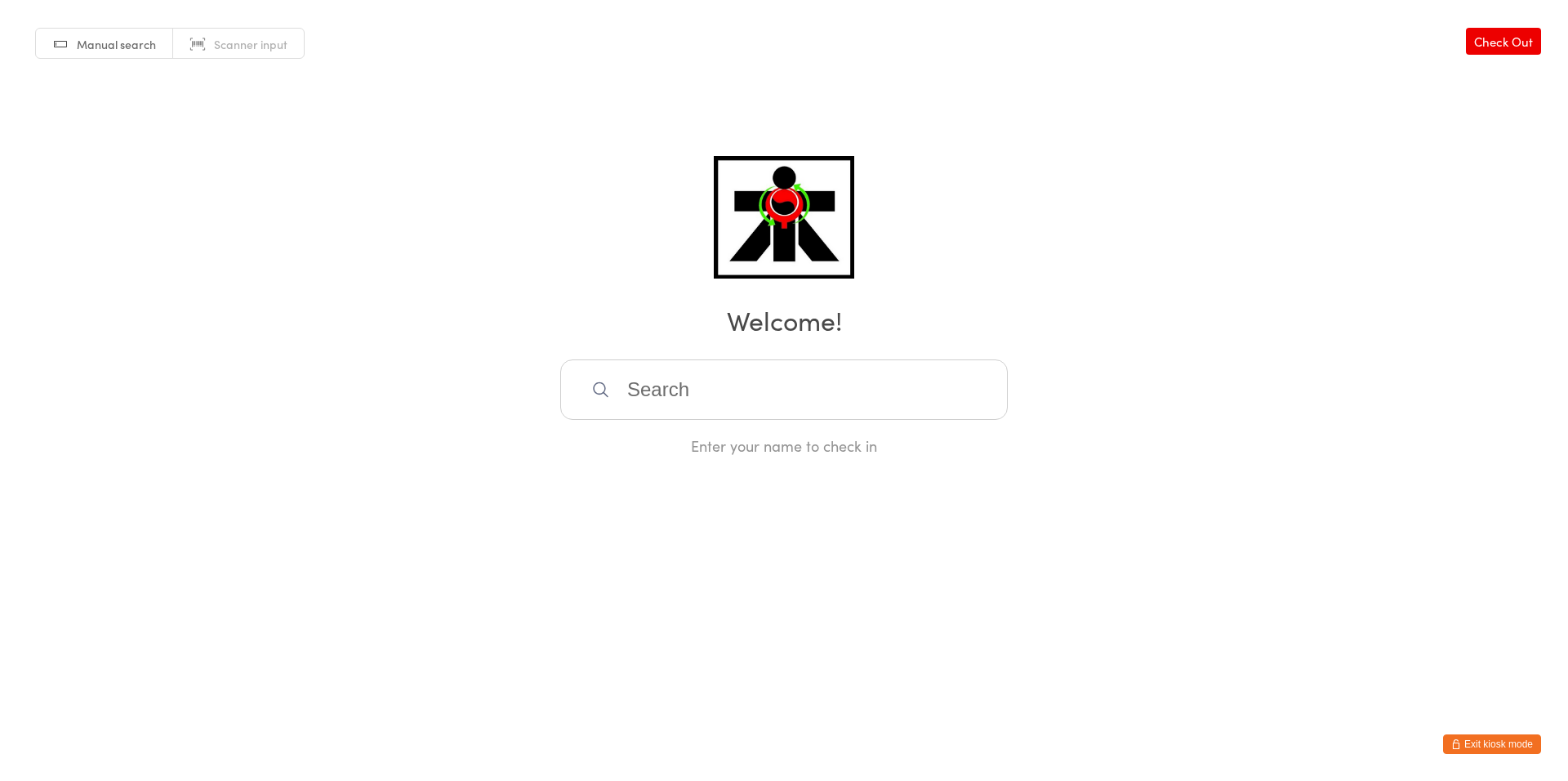
click at [781, 390] on input "search" at bounding box center [784, 390] width 448 height 61
type input "molyneux"
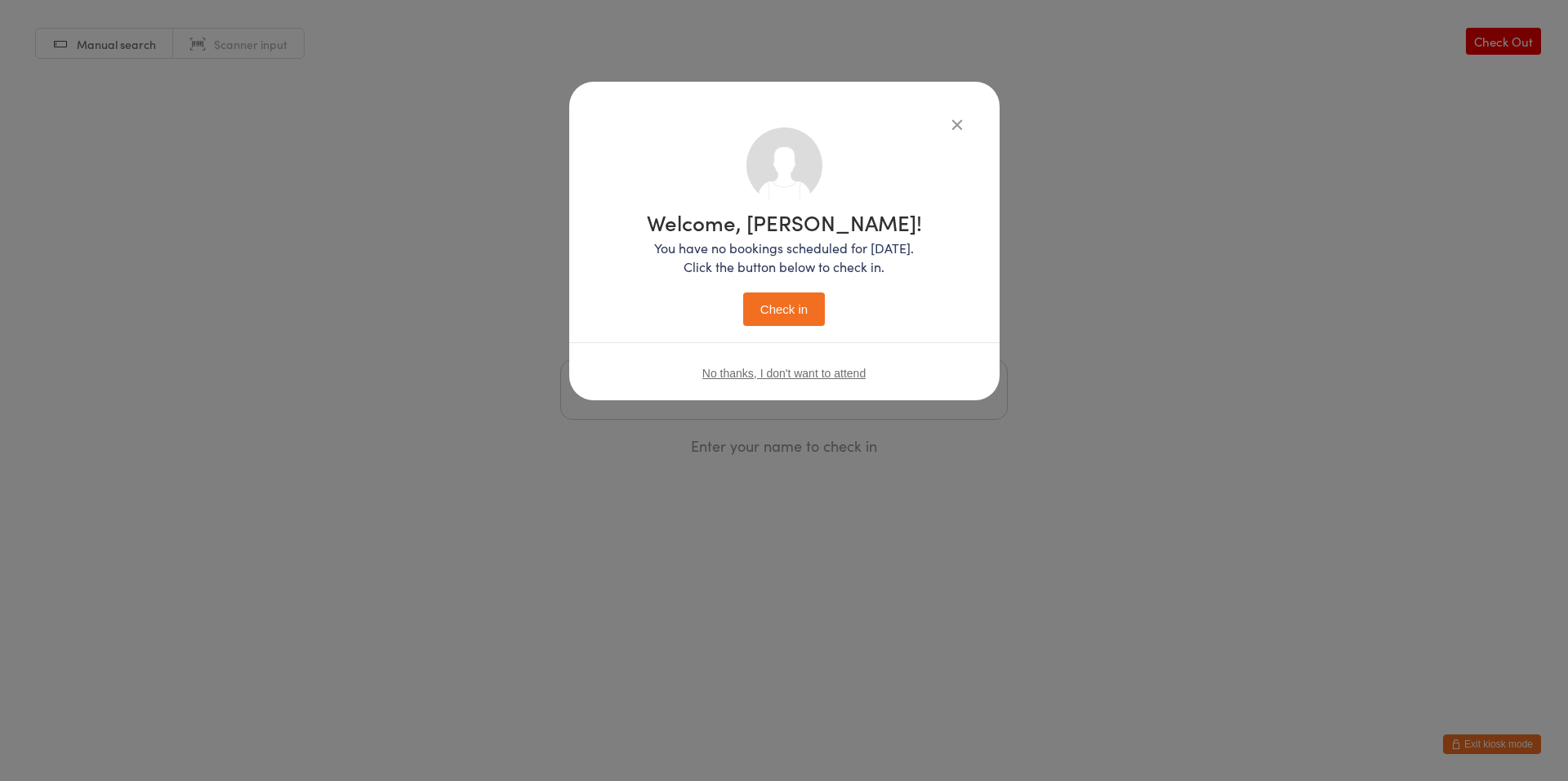
click at [744, 293] on button "Check in" at bounding box center [784, 309] width 82 height 34
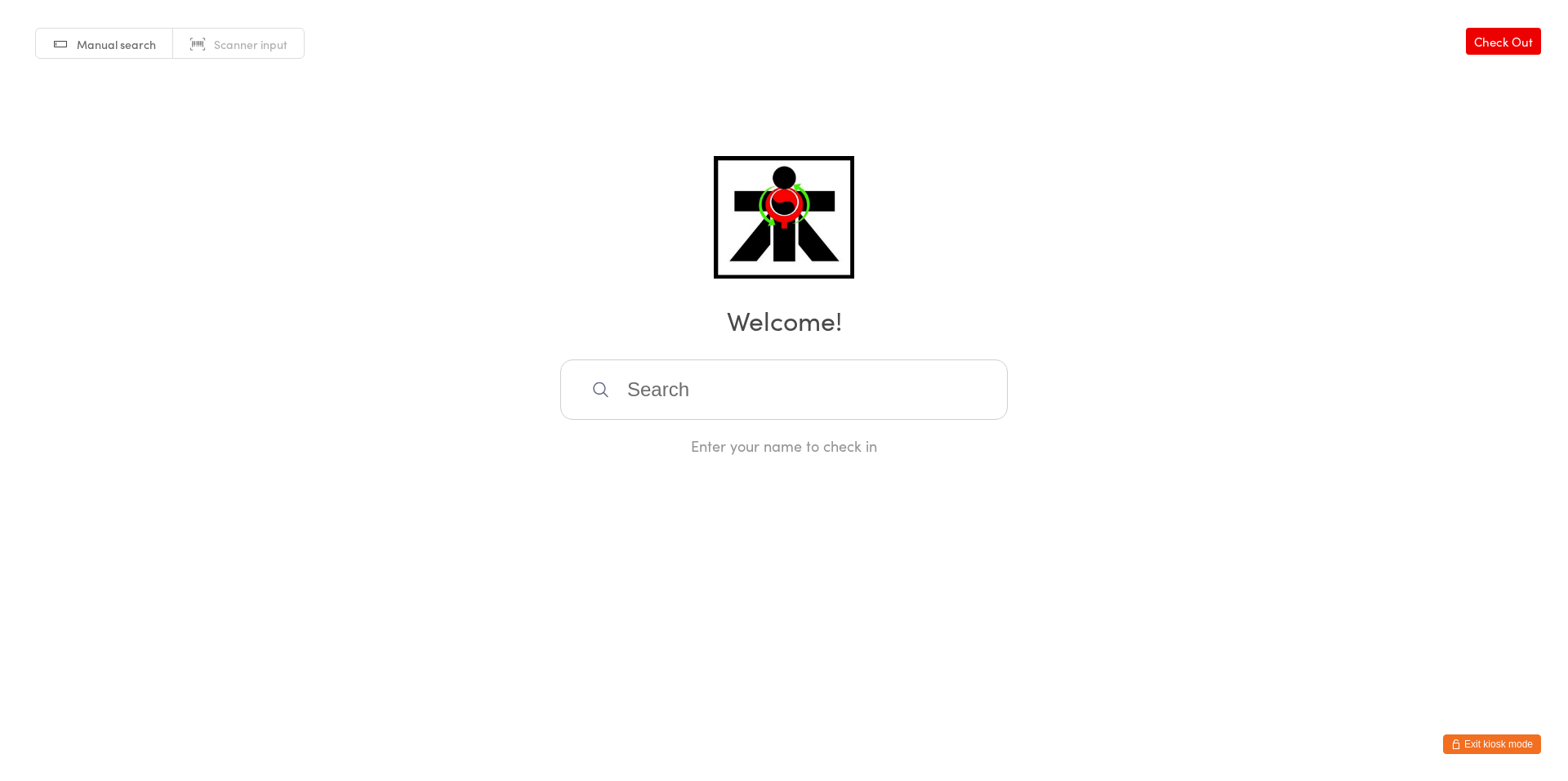
click at [808, 364] on input "search" at bounding box center [784, 390] width 448 height 61
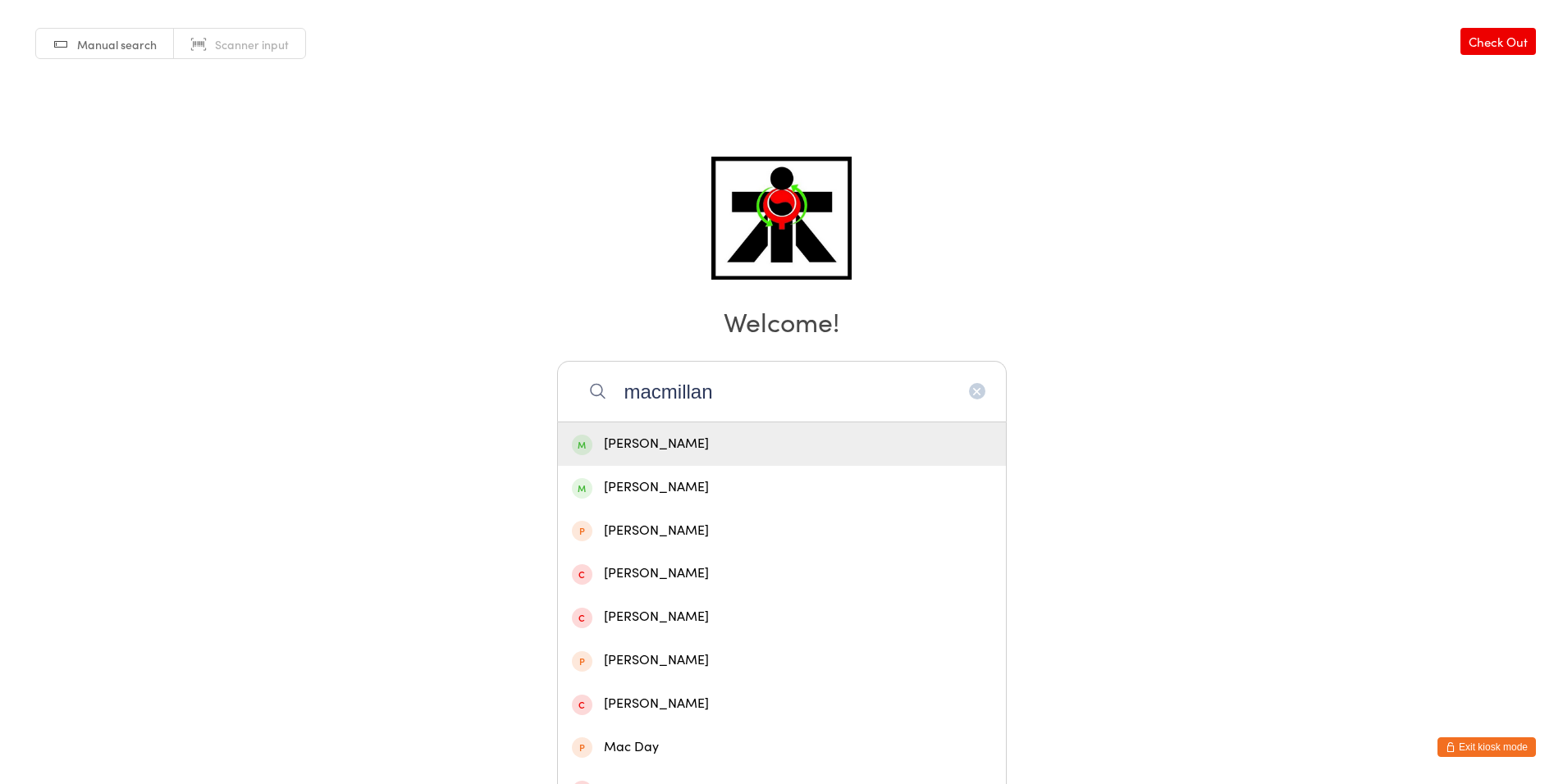
type input "macmillan"
click at [764, 457] on div "[PERSON_NAME]" at bounding box center [782, 445] width 448 height 44
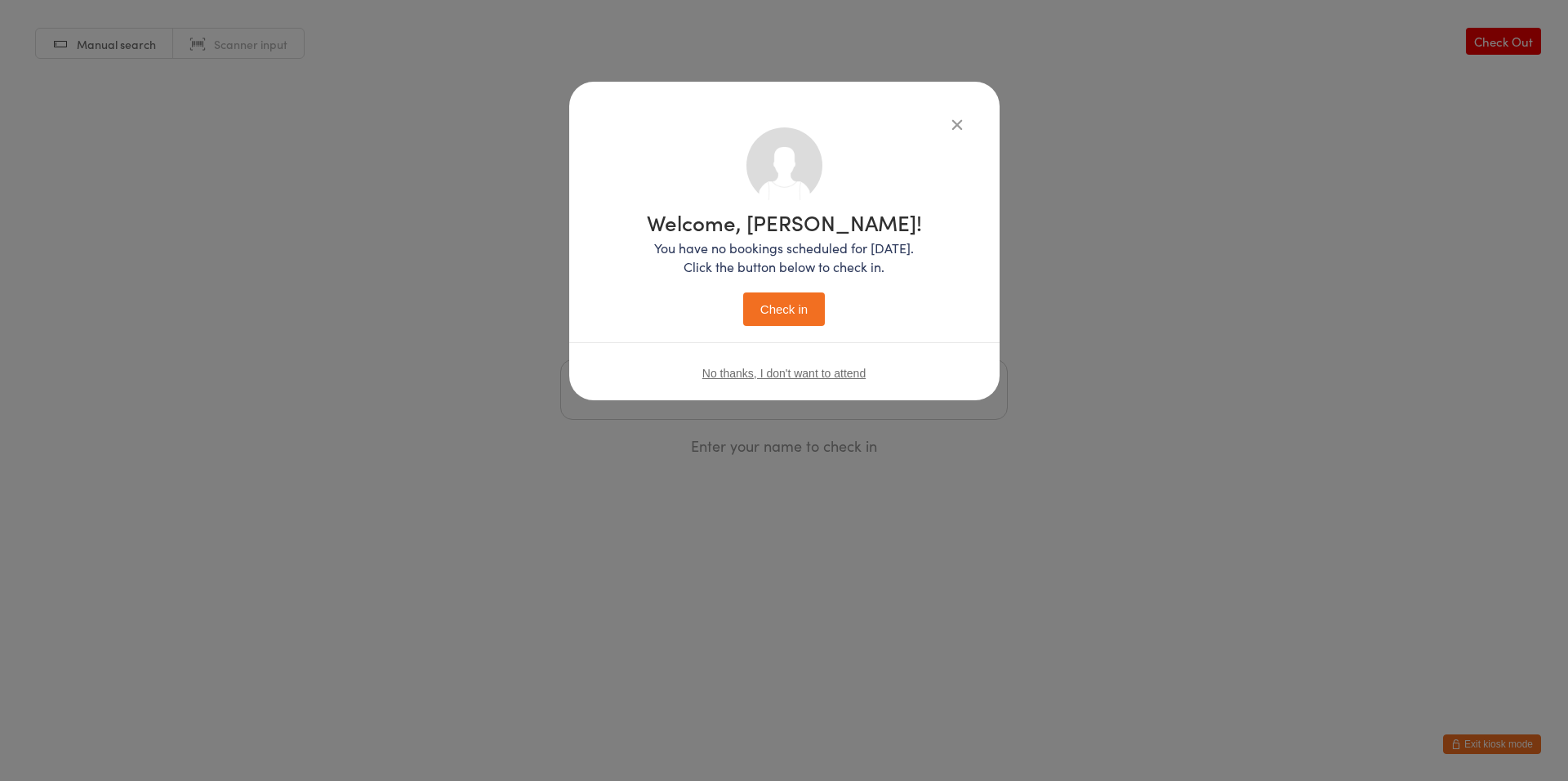
click at [760, 322] on button "Check in" at bounding box center [784, 309] width 82 height 34
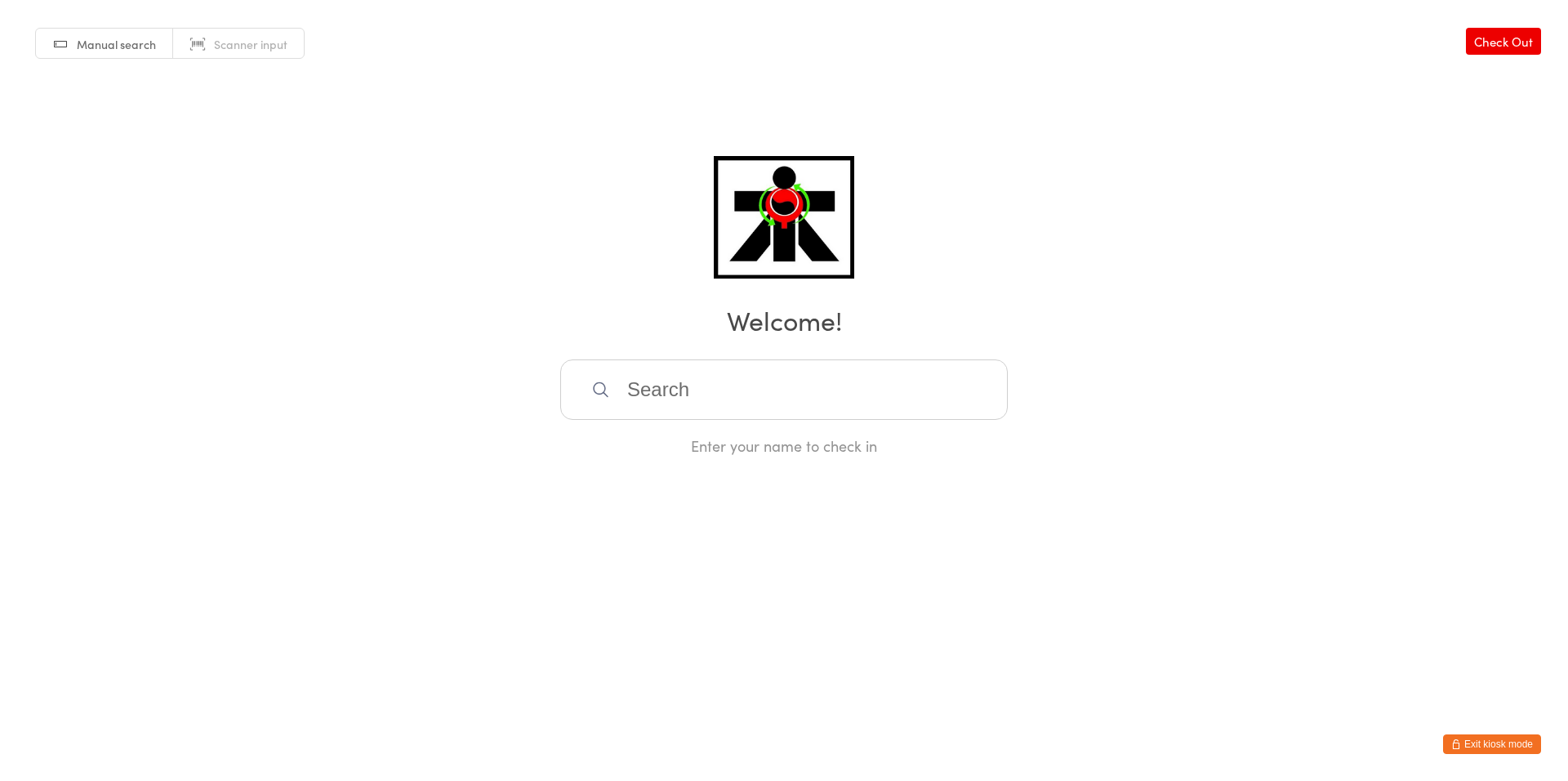
click at [851, 393] on input "search" at bounding box center [784, 390] width 448 height 61
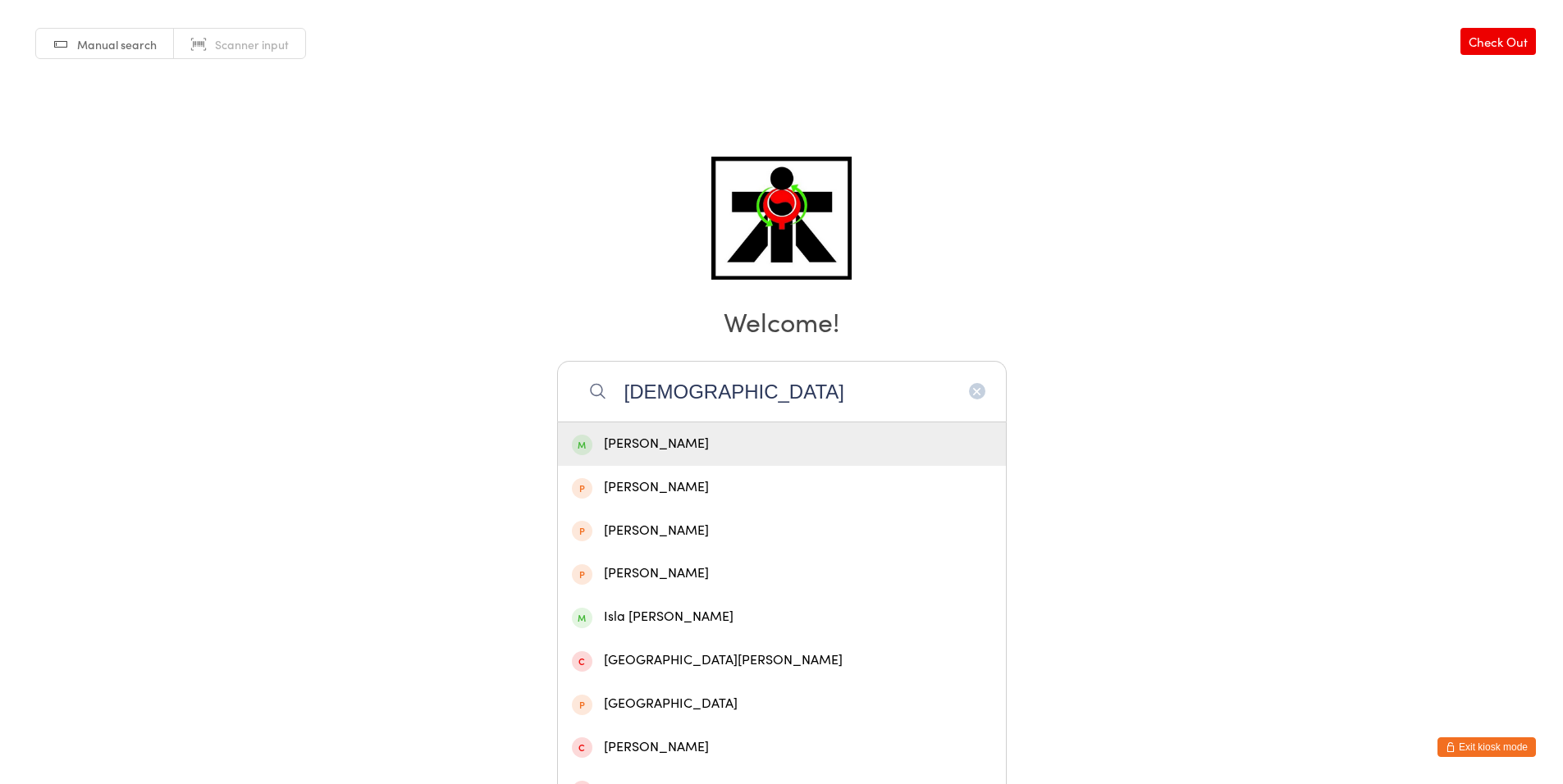
type input "[DEMOGRAPHIC_DATA]"
click at [760, 444] on div "[PERSON_NAME]" at bounding box center [782, 444] width 420 height 22
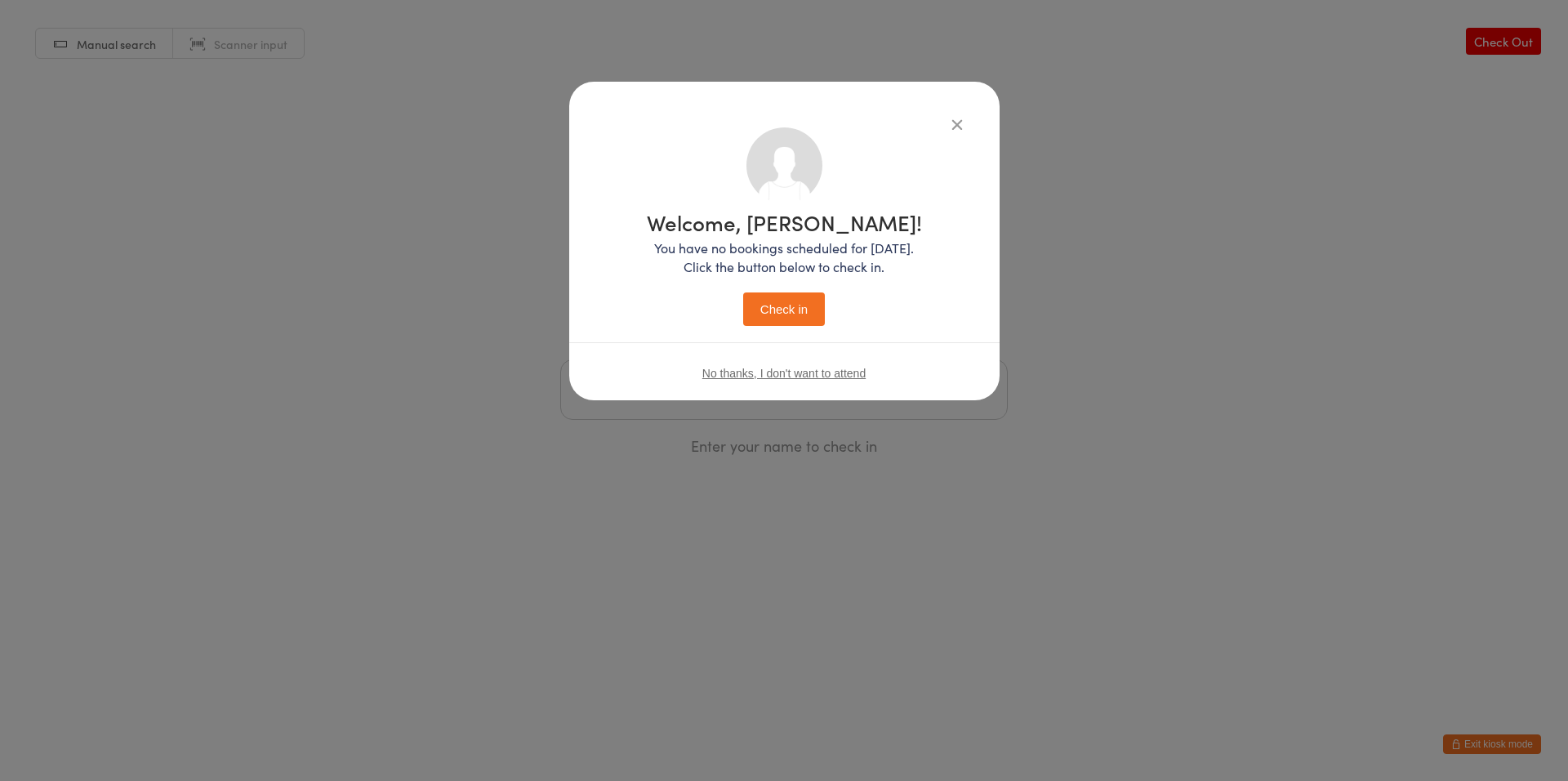
click at [802, 301] on button "Check in" at bounding box center [784, 309] width 82 height 34
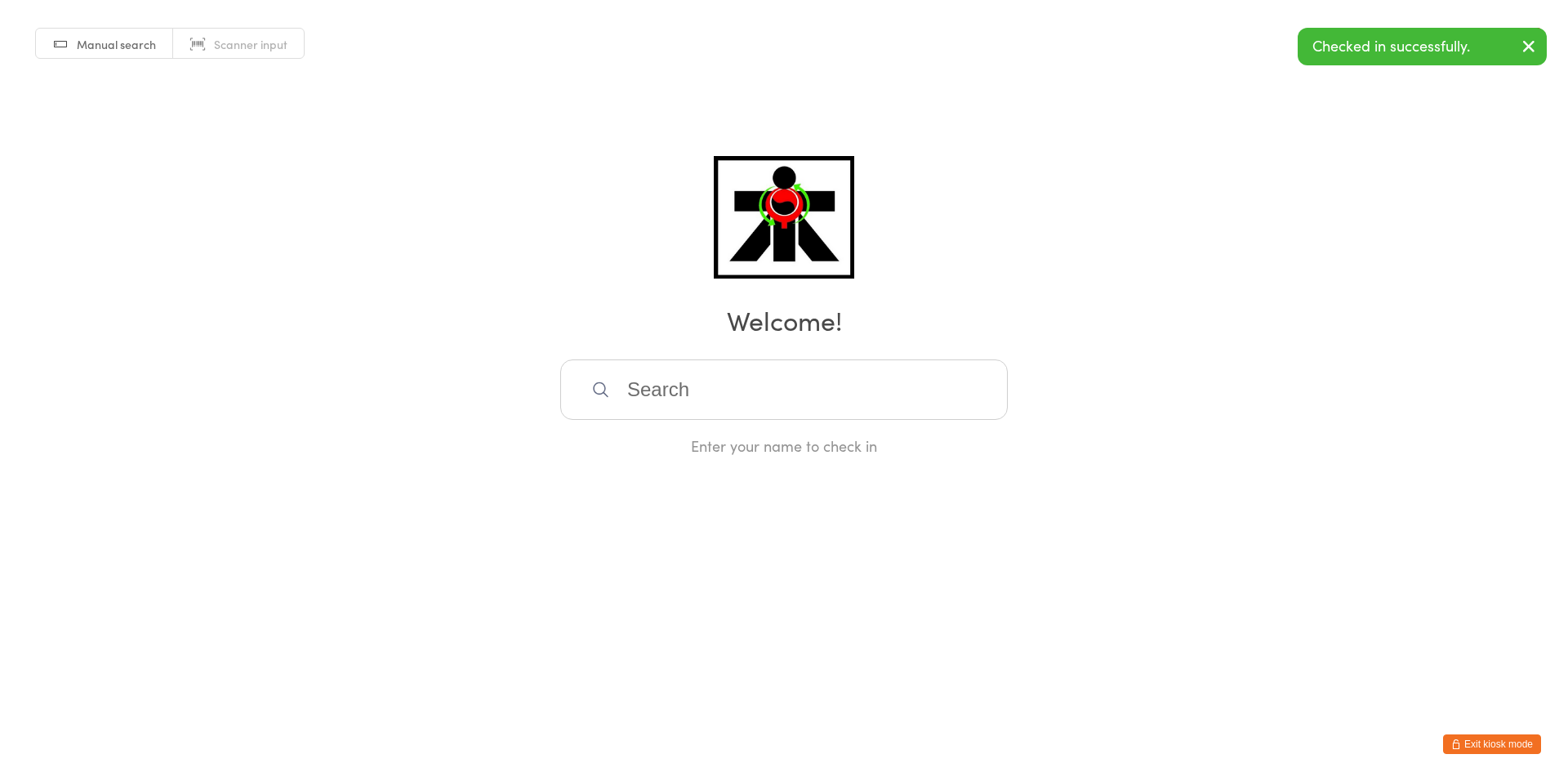
drag, startPoint x: 875, startPoint y: 382, endPoint x: 892, endPoint y: 338, distance: 47.2
click at [895, 373] on input "search" at bounding box center [784, 390] width 448 height 61
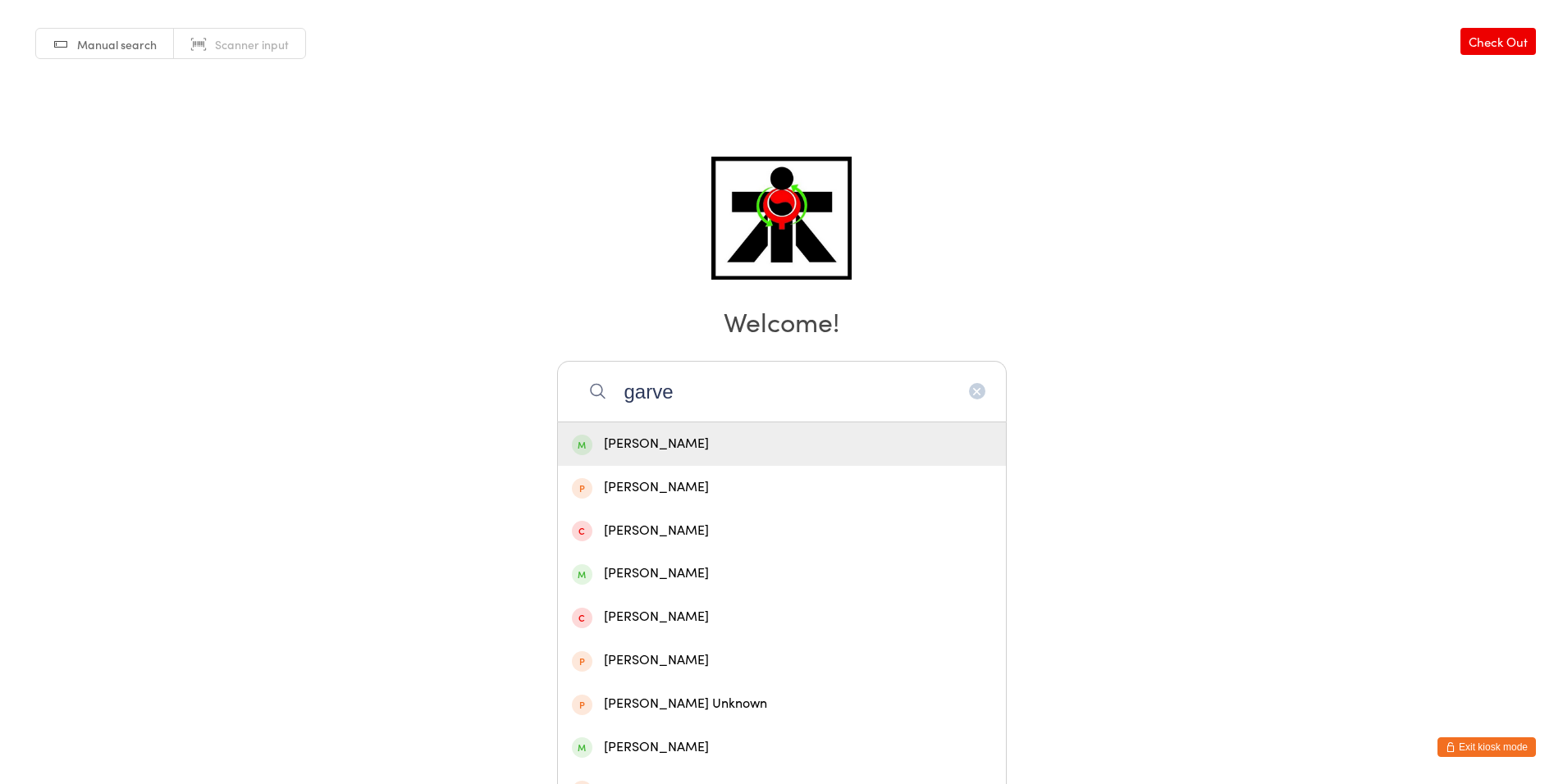
type input "garve"
click at [890, 451] on div "[PERSON_NAME]" at bounding box center [782, 444] width 420 height 22
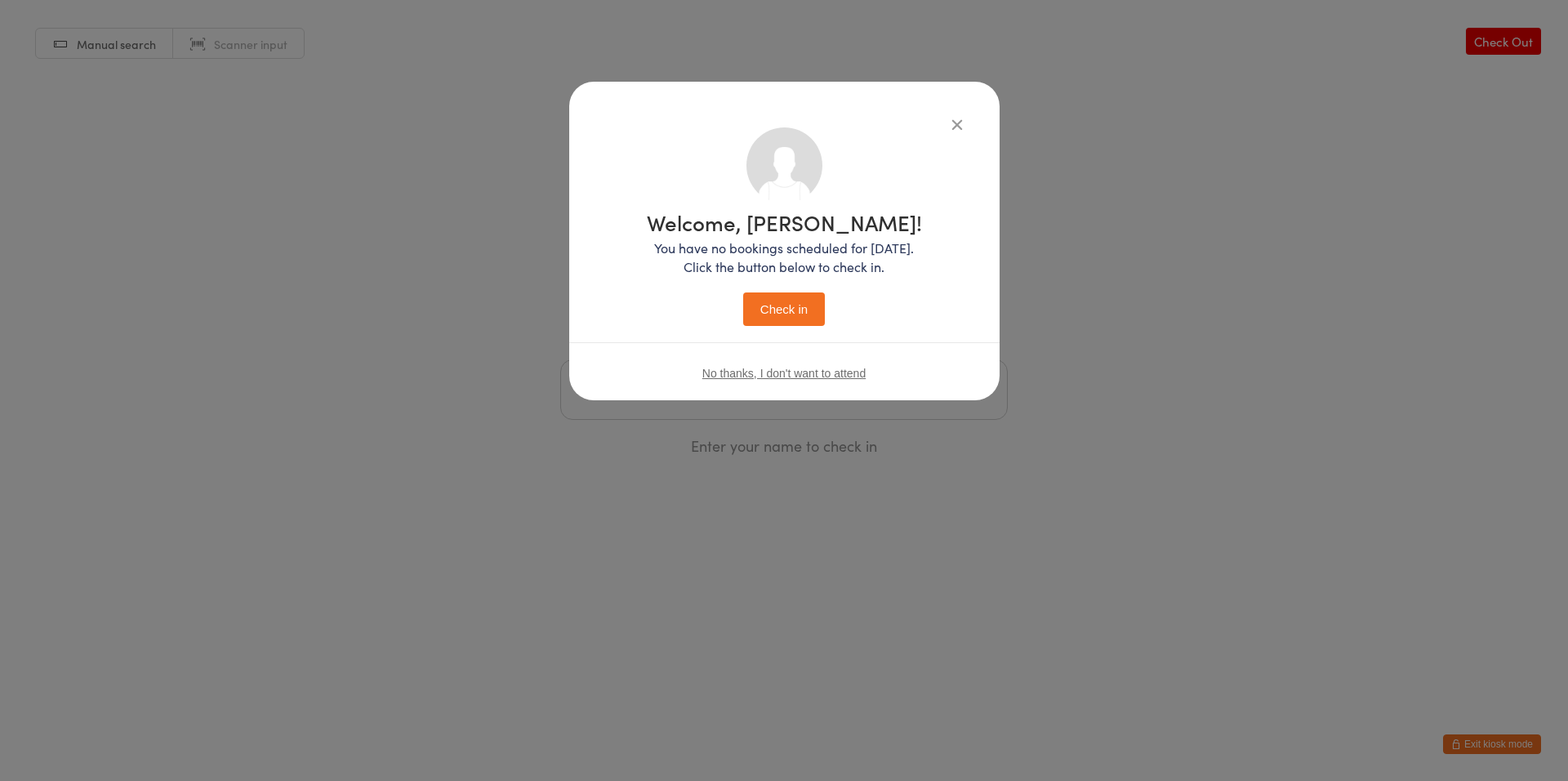
click at [755, 308] on button "Check in" at bounding box center [784, 309] width 82 height 34
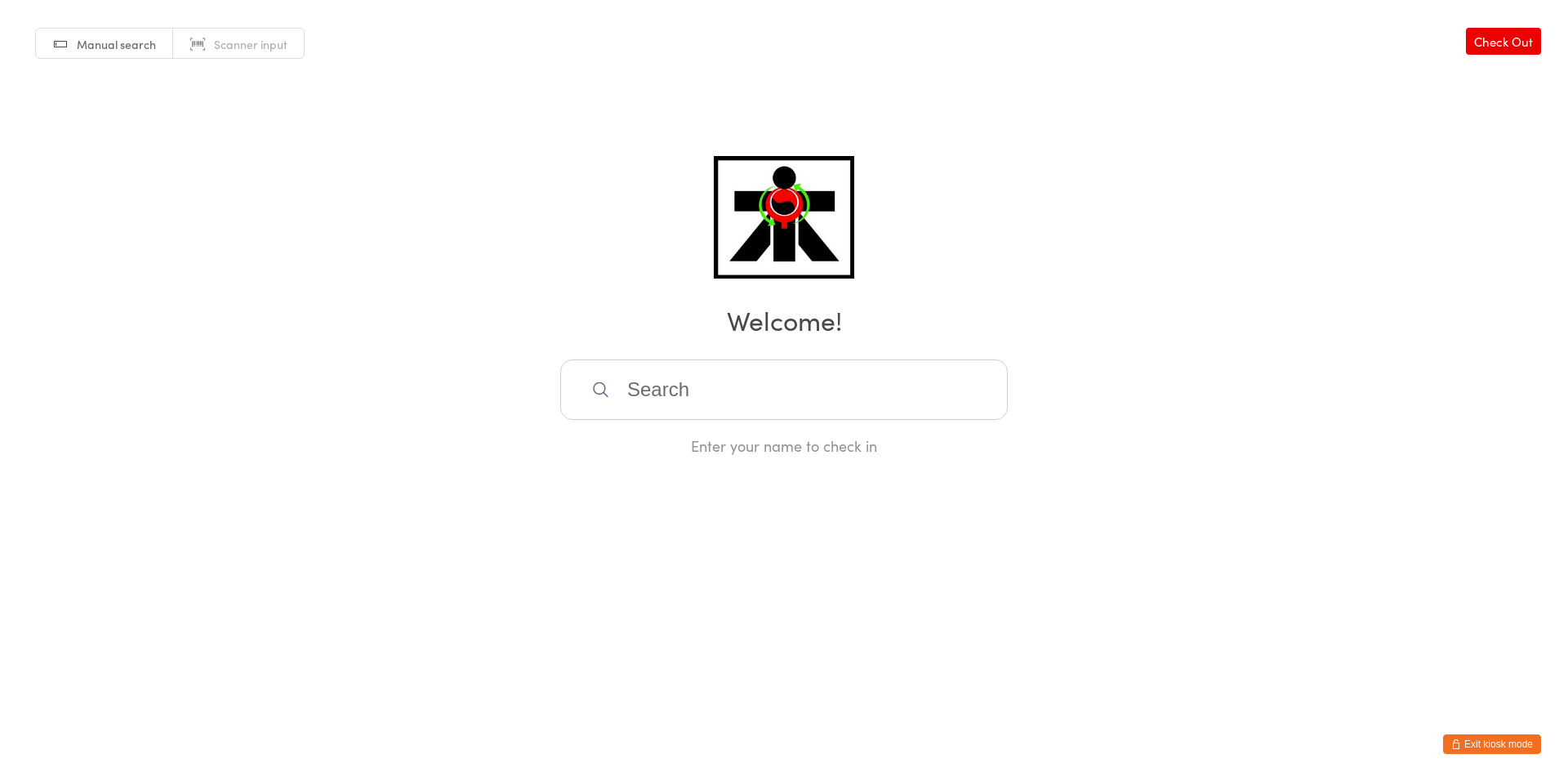
click at [737, 356] on div "Manual search Scanner input Check Out Welcome! Enter your name to check in" at bounding box center [784, 228] width 1568 height 456
click at [769, 385] on input "search" at bounding box center [784, 390] width 448 height 61
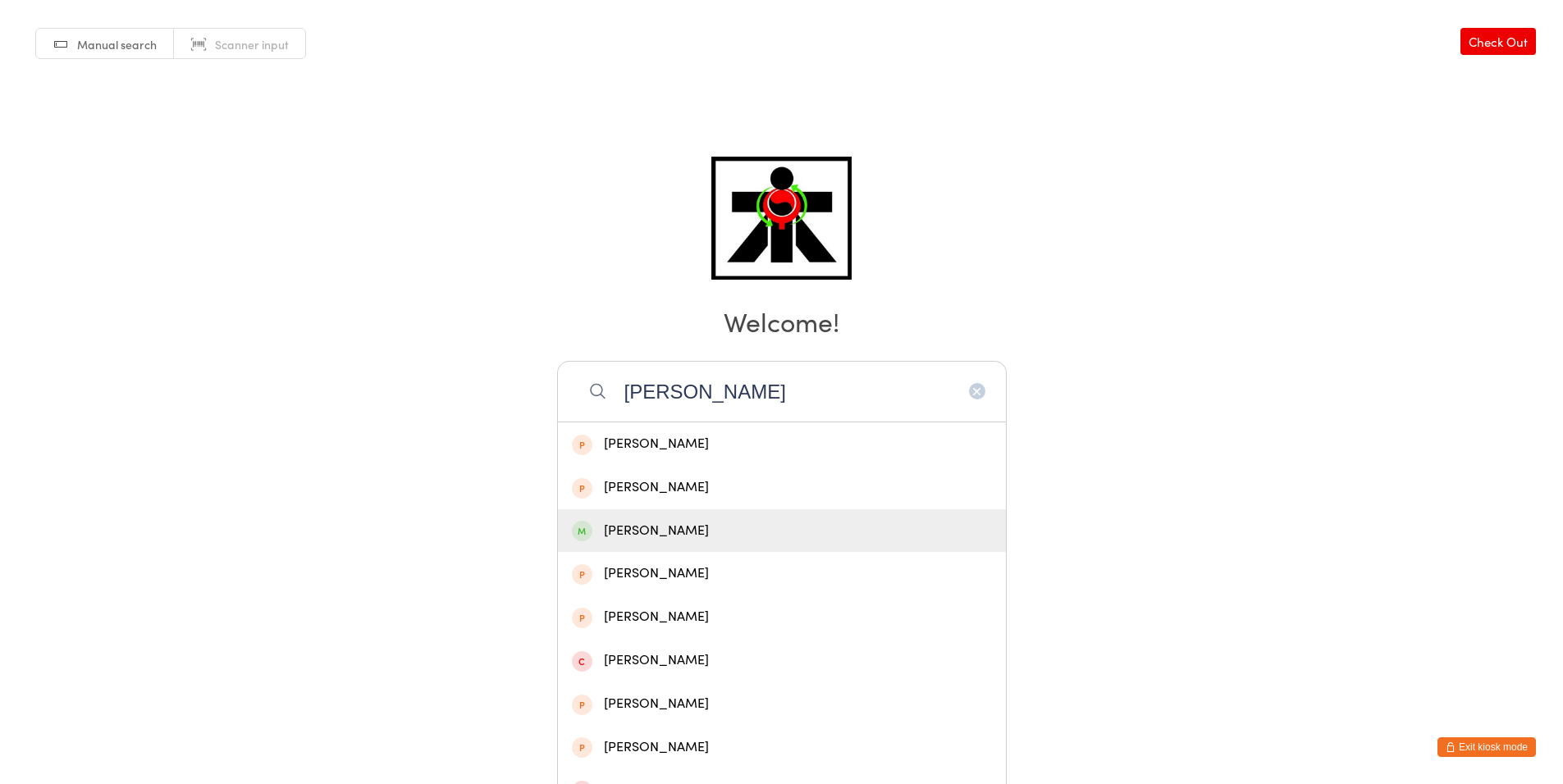
type input "[PERSON_NAME]"
click at [763, 522] on div "[PERSON_NAME]" at bounding box center [782, 531] width 420 height 22
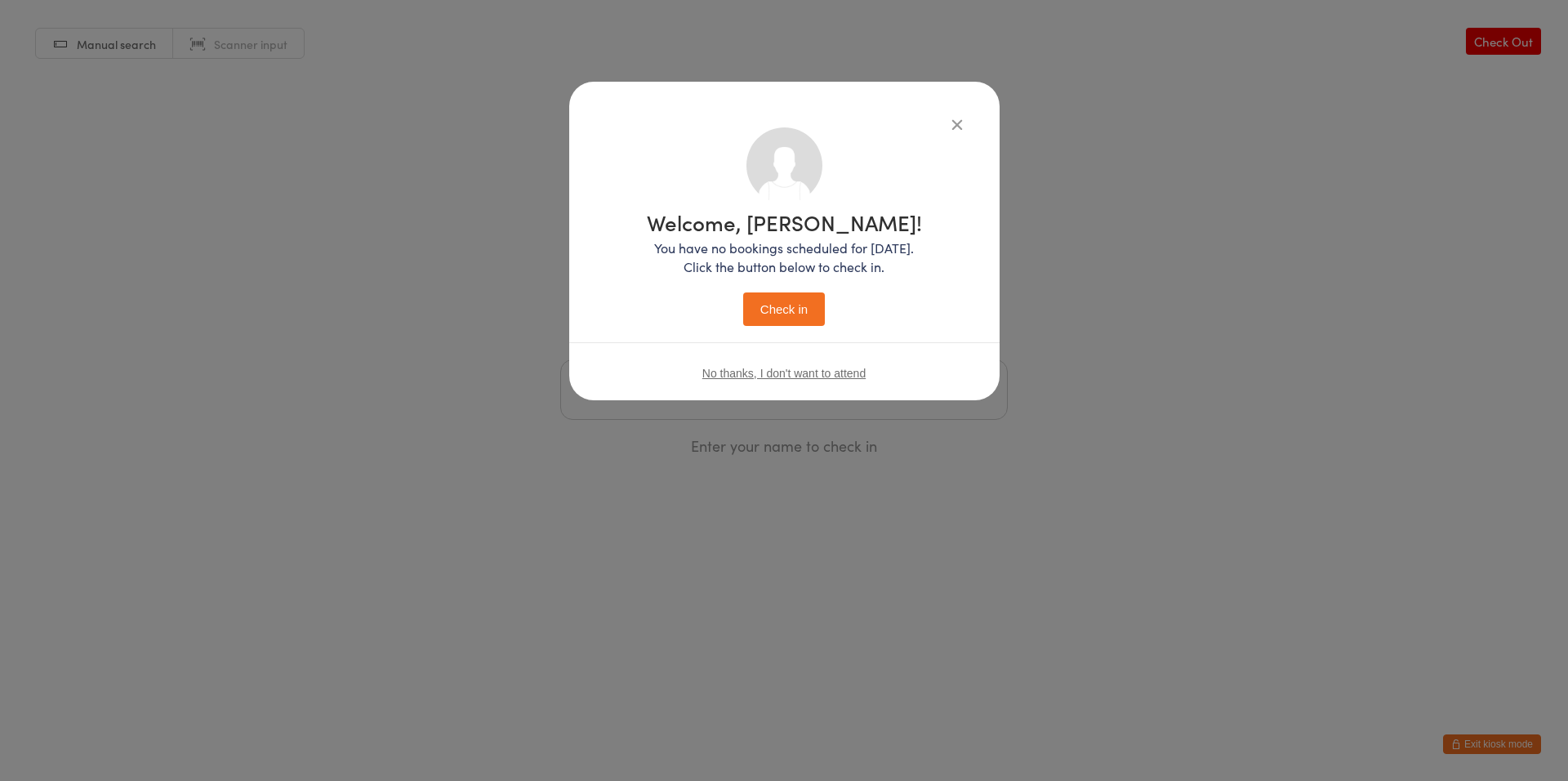
click at [792, 325] on button "Check in" at bounding box center [784, 309] width 82 height 34
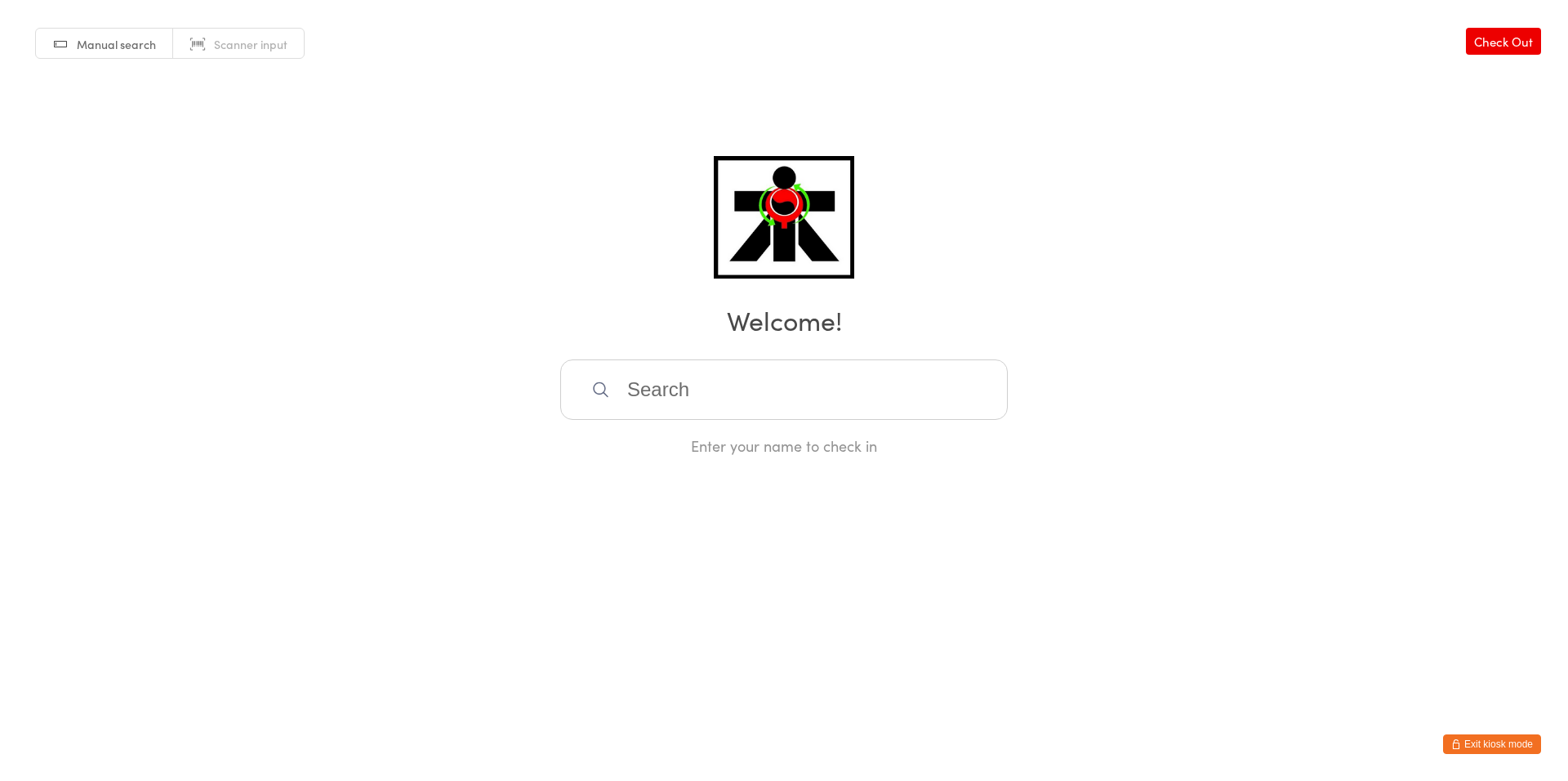
click at [765, 403] on input "search" at bounding box center [784, 390] width 448 height 61
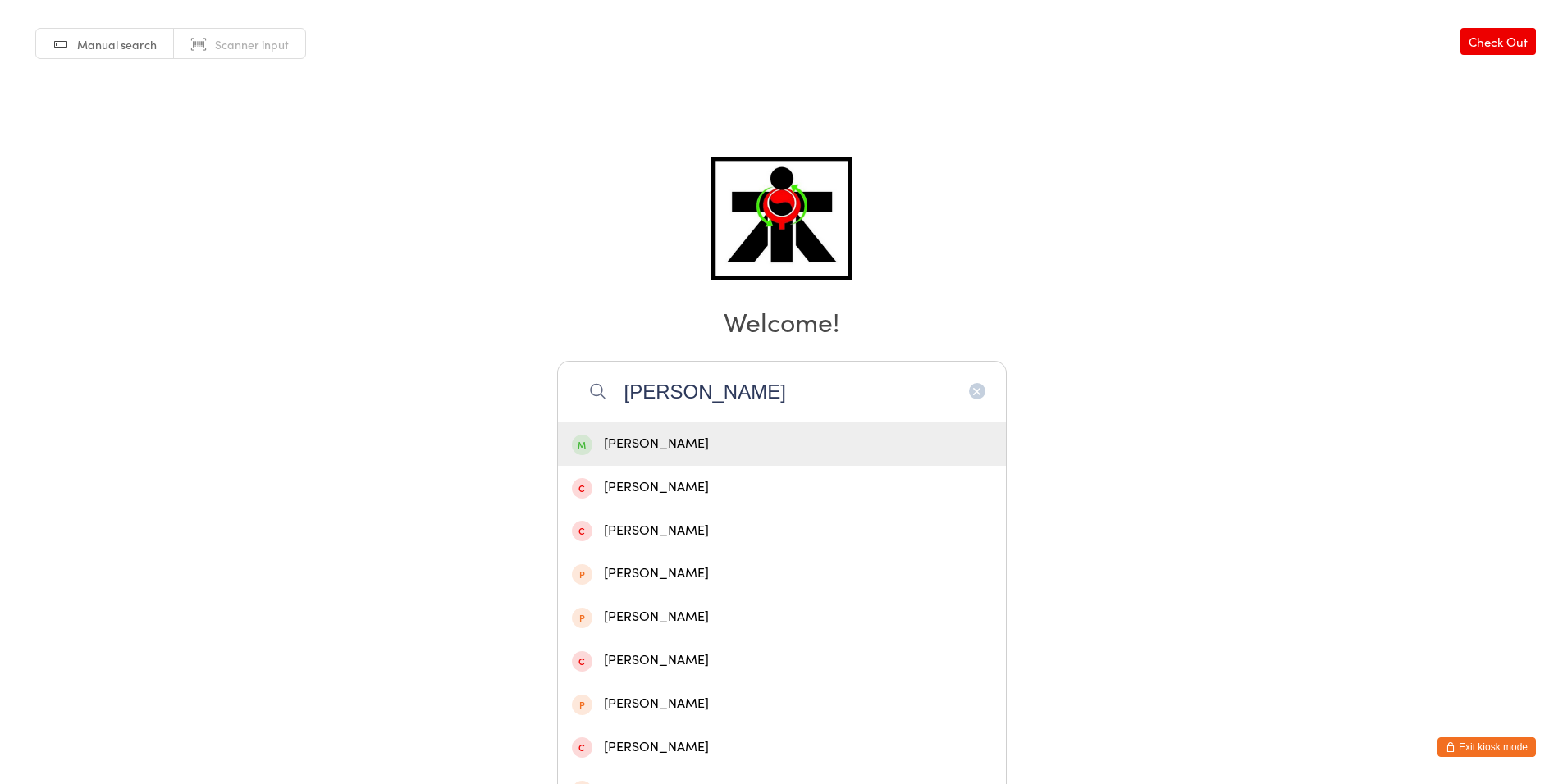
type input "[PERSON_NAME]"
click at [710, 451] on div "[PERSON_NAME]" at bounding box center [782, 444] width 420 height 22
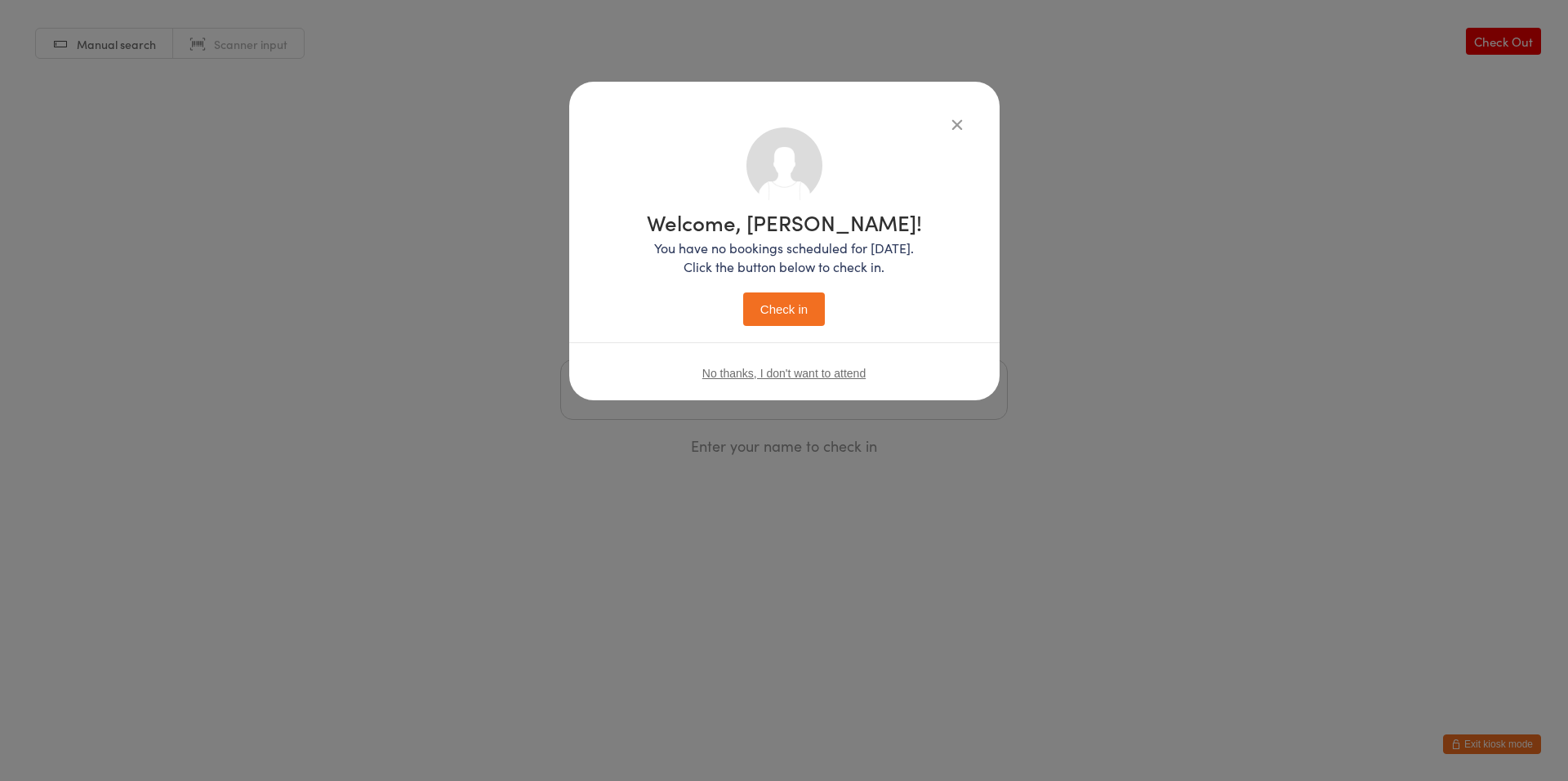
click at [785, 319] on button "Check in" at bounding box center [784, 309] width 82 height 34
